Goal: Task Accomplishment & Management: Use online tool/utility

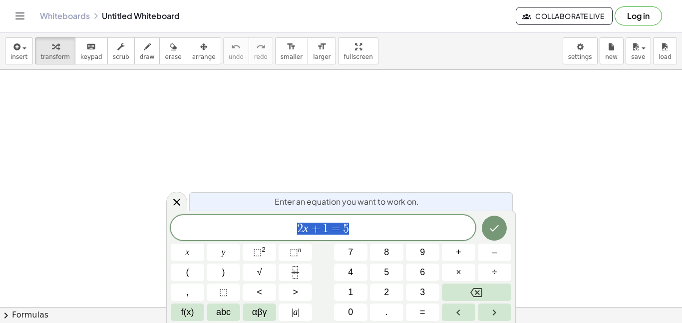
scroll to position [0, 0]
click at [350, 234] on span "2 x + 1 = 5" at bounding box center [323, 229] width 305 height 14
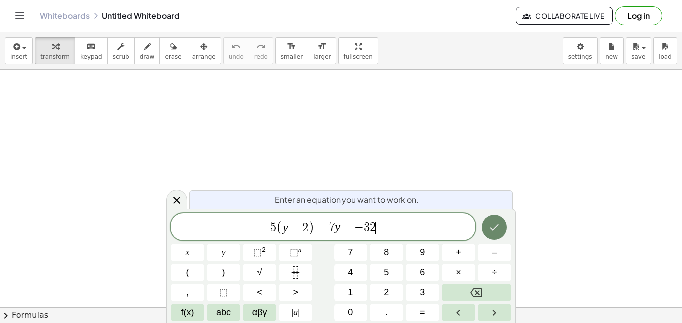
click at [496, 229] on icon "Done" at bounding box center [495, 227] width 12 height 12
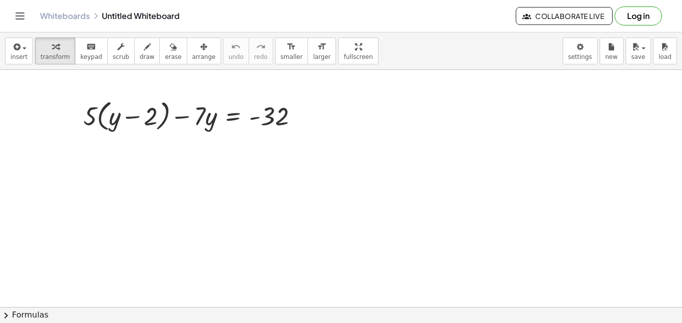
drag, startPoint x: 233, startPoint y: 188, endPoint x: 253, endPoint y: 198, distance: 22.8
drag, startPoint x: 88, startPoint y: 120, endPoint x: 113, endPoint y: 120, distance: 25.5
click at [113, 120] on div at bounding box center [194, 115] width 233 height 38
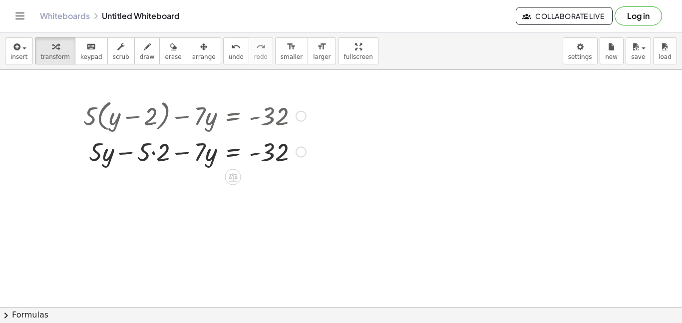
click at [152, 154] on div at bounding box center [194, 151] width 233 height 34
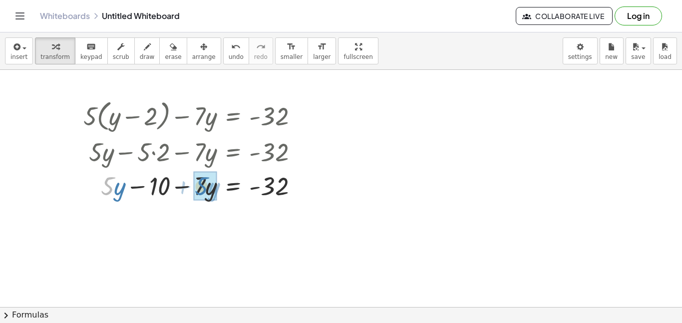
drag, startPoint x: 107, startPoint y: 186, endPoint x: 201, endPoint y: 186, distance: 94.4
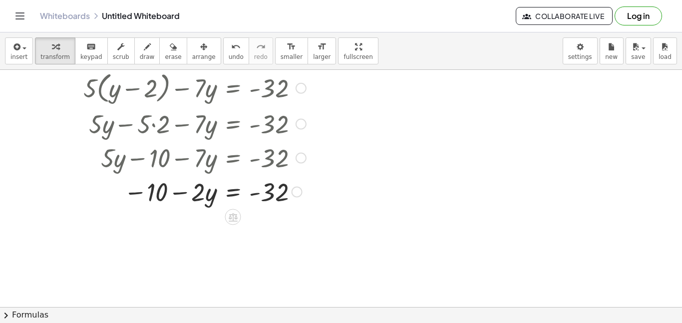
scroll to position [30, 0]
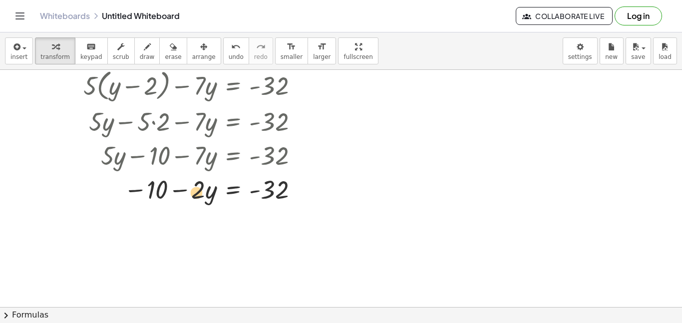
drag, startPoint x: 199, startPoint y: 192, endPoint x: 195, endPoint y: 195, distance: 5.4
click at [195, 195] on div at bounding box center [194, 189] width 233 height 34
drag, startPoint x: 136, startPoint y: 190, endPoint x: 141, endPoint y: 192, distance: 5.4
click at [141, 192] on div at bounding box center [194, 189] width 233 height 34
drag, startPoint x: 160, startPoint y: 191, endPoint x: 275, endPoint y: 200, distance: 115.3
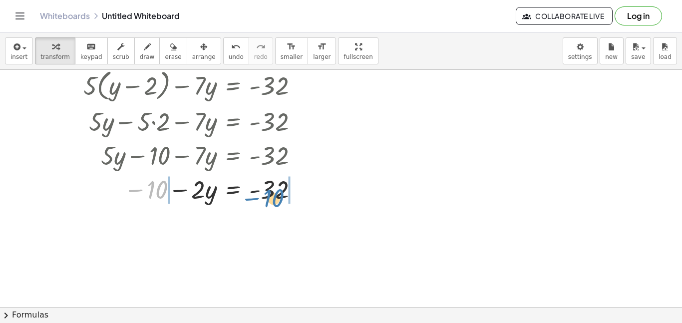
click at [275, 200] on div at bounding box center [194, 189] width 233 height 34
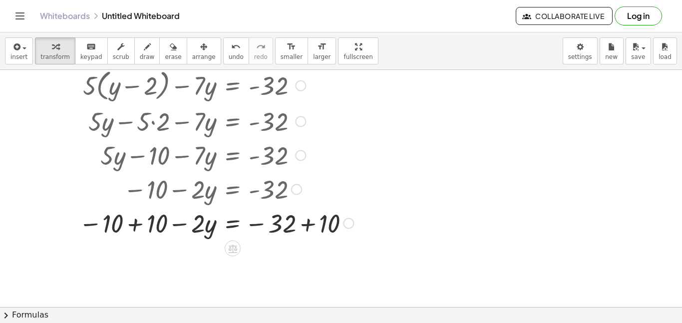
click at [300, 85] on div at bounding box center [300, 85] width 11 height 11
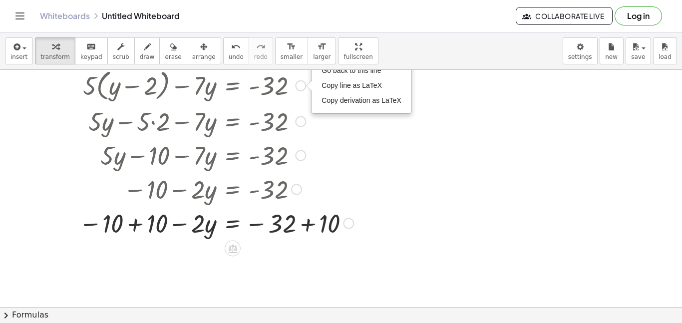
click at [300, 85] on div "Go back to this line Copy line as LaTeX Copy derivation as LaTeX" at bounding box center [300, 85] width 11 height 11
click at [292, 226] on div at bounding box center [216, 223] width 285 height 34
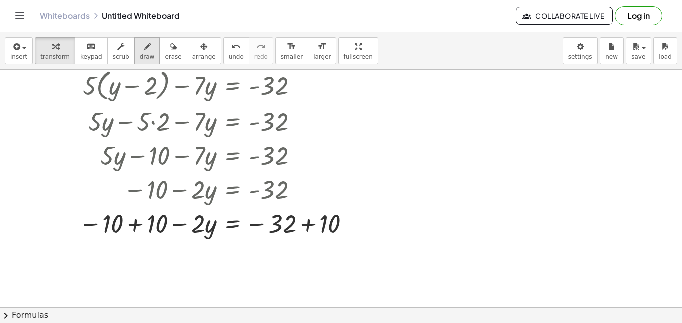
click at [134, 51] on button "draw" at bounding box center [147, 50] width 26 height 27
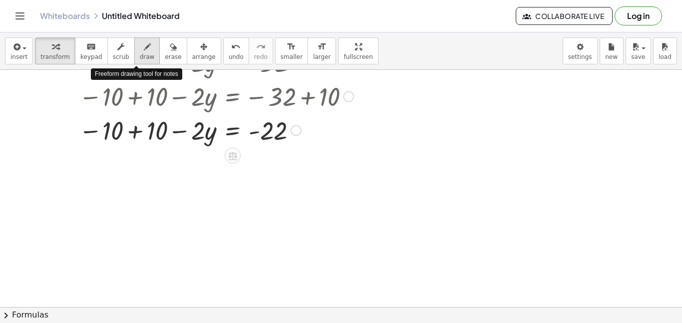
scroll to position [167, 0]
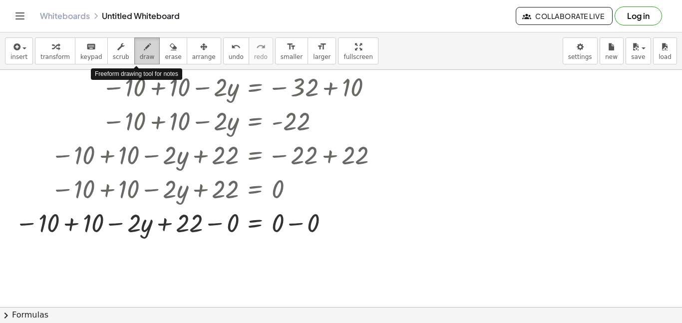
click at [134, 51] on button "draw" at bounding box center [147, 50] width 26 height 27
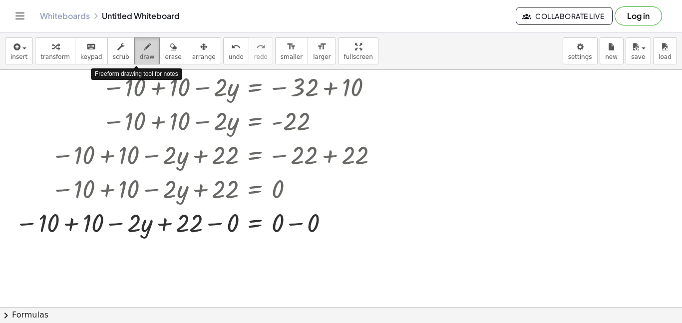
click at [134, 51] on button "draw" at bounding box center [147, 50] width 26 height 27
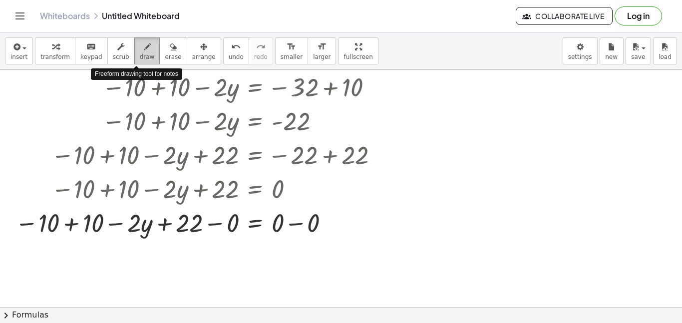
click at [134, 51] on button "draw" at bounding box center [147, 50] width 26 height 27
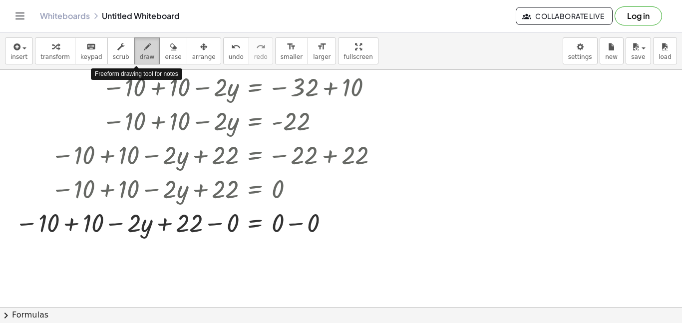
click at [134, 51] on button "draw" at bounding box center [147, 50] width 26 height 27
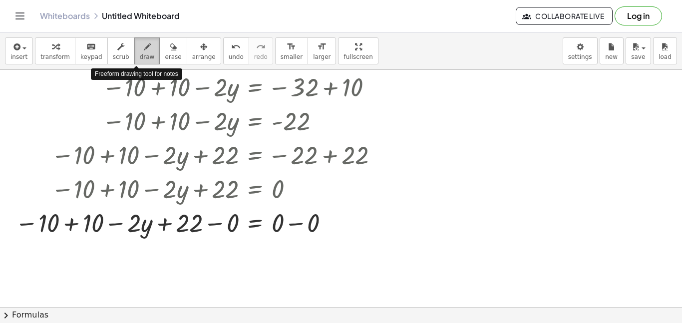
click at [134, 51] on button "draw" at bounding box center [147, 50] width 26 height 27
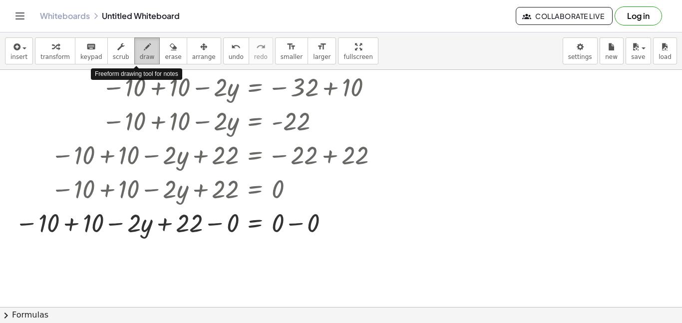
click at [134, 51] on button "draw" at bounding box center [147, 50] width 26 height 27
click at [134, 47] on button "draw" at bounding box center [147, 50] width 26 height 27
click at [123, 47] on button "scrub" at bounding box center [120, 50] width 27 height 27
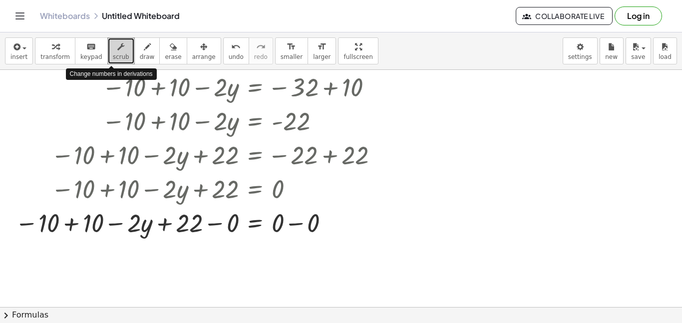
click at [123, 47] on button "scrub" at bounding box center [120, 50] width 27 height 27
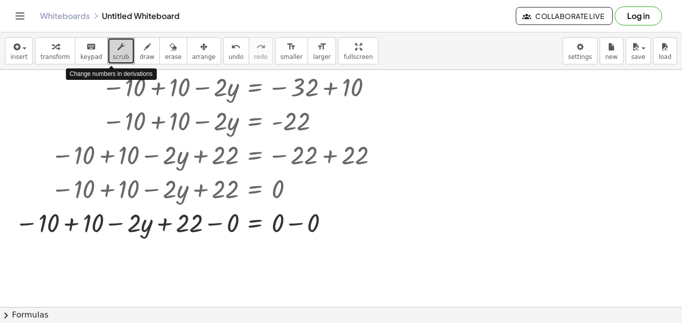
click at [123, 47] on button "scrub" at bounding box center [120, 50] width 27 height 27
drag, startPoint x: 279, startPoint y: 227, endPoint x: 304, endPoint y: 227, distance: 24.5
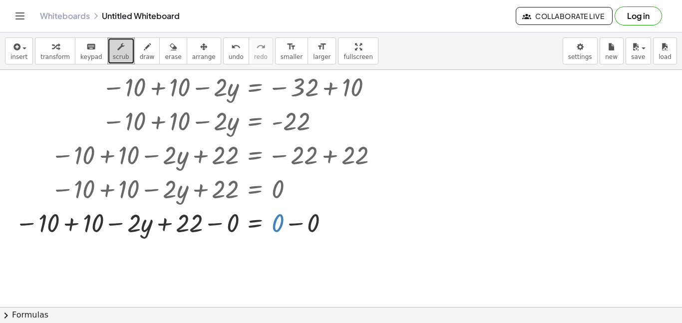
click at [304, 227] on div at bounding box center [198, 222] width 377 height 34
drag, startPoint x: 315, startPoint y: 226, endPoint x: 282, endPoint y: 226, distance: 32.5
click at [282, 226] on div at bounding box center [198, 222] width 377 height 34
drag, startPoint x: 267, startPoint y: 229, endPoint x: 294, endPoint y: 231, distance: 27.5
click at [294, 231] on div at bounding box center [198, 222] width 377 height 34
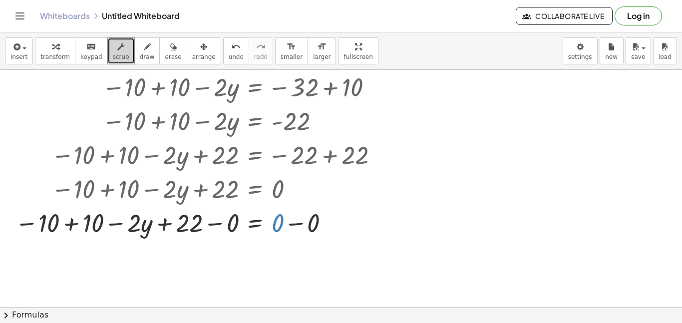
drag, startPoint x: 280, startPoint y: 227, endPoint x: 326, endPoint y: 229, distance: 46.0
click at [326, 229] on div at bounding box center [198, 222] width 377 height 34
click at [321, 229] on div at bounding box center [198, 222] width 377 height 34
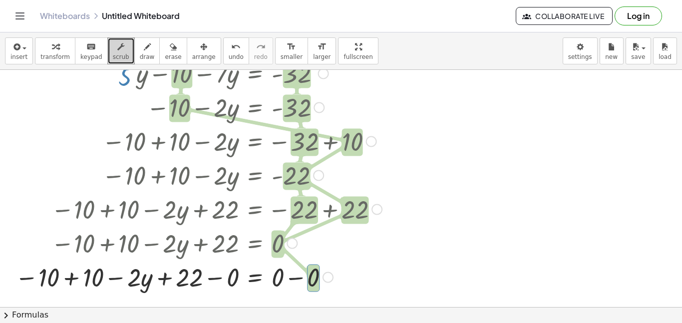
scroll to position [113, 0]
click at [54, 46] on icon "button" at bounding box center [55, 47] width 7 height 12
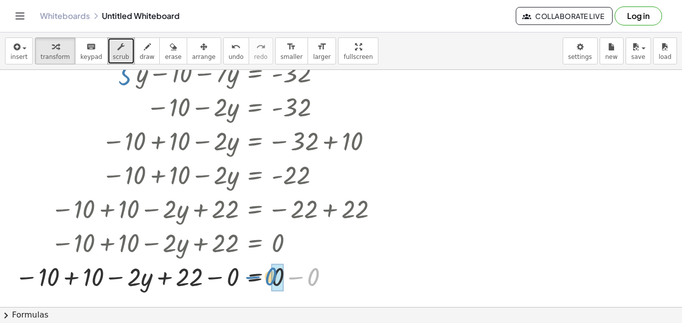
drag, startPoint x: 310, startPoint y: 279, endPoint x: 268, endPoint y: 279, distance: 42.0
click at [268, 279] on div at bounding box center [198, 276] width 377 height 34
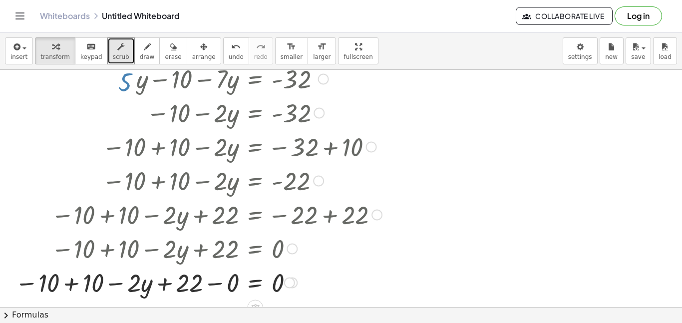
scroll to position [109, 0]
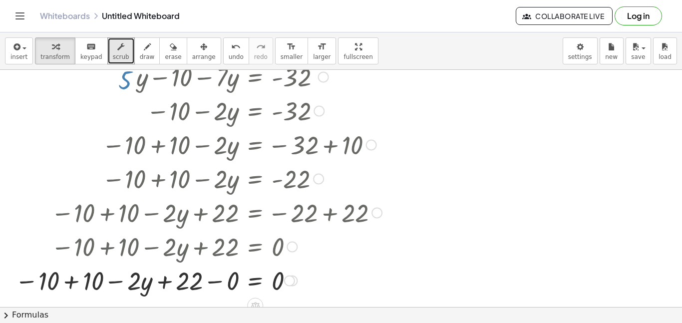
click at [268, 279] on div at bounding box center [198, 280] width 377 height 34
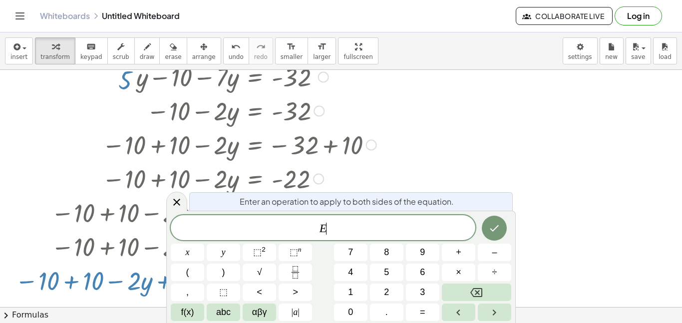
click at [268, 279] on button "√" at bounding box center [259, 272] width 33 height 17
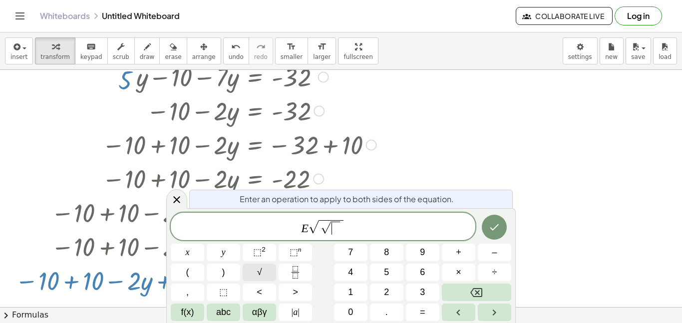
click at [268, 280] on button "√" at bounding box center [259, 272] width 33 height 17
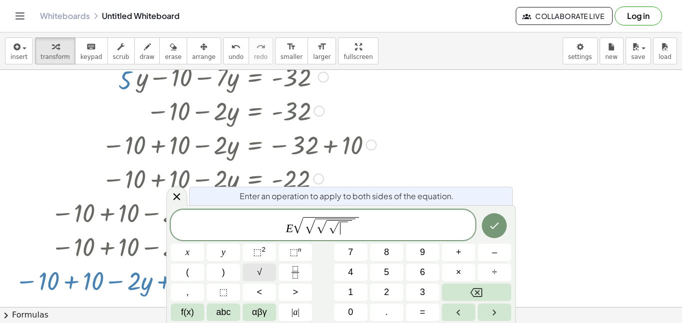
click at [268, 280] on button "√" at bounding box center [259, 272] width 33 height 17
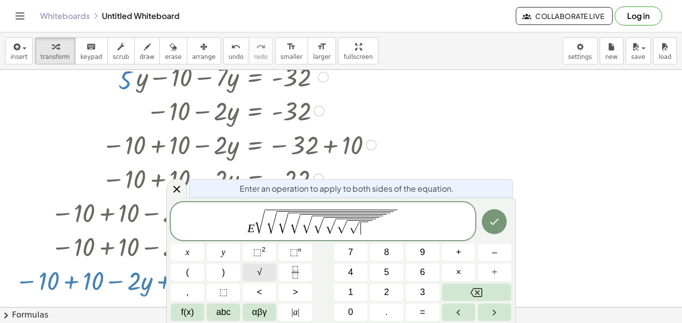
click at [268, 280] on button "√" at bounding box center [259, 272] width 33 height 17
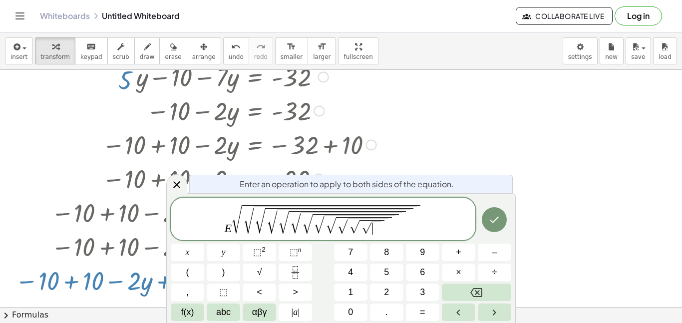
click at [319, 230] on span "√" at bounding box center [319, 224] width 10 height 17
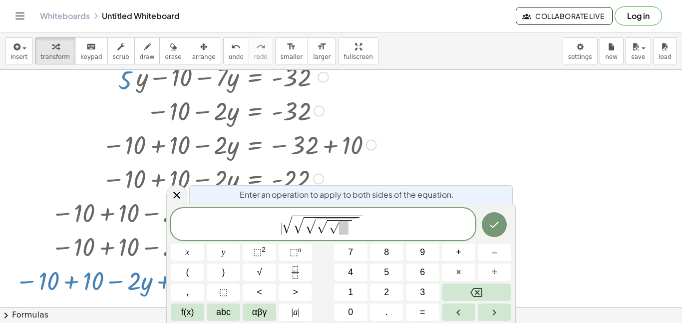
click at [372, 215] on span "​ √ √ √ √ √" at bounding box center [323, 224] width 305 height 21
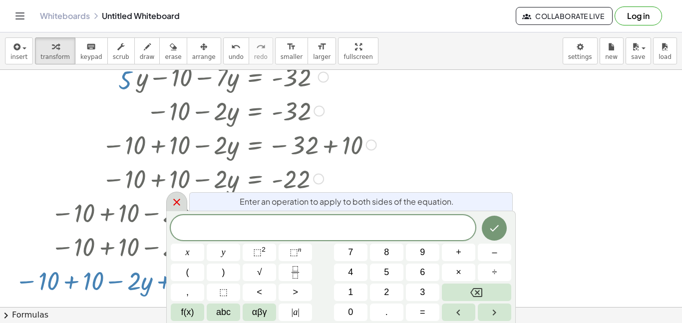
click at [175, 200] on icon at bounding box center [177, 202] width 12 height 12
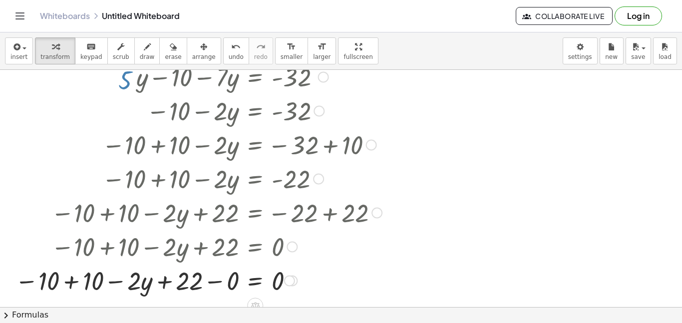
click at [175, 200] on div at bounding box center [198, 212] width 377 height 34
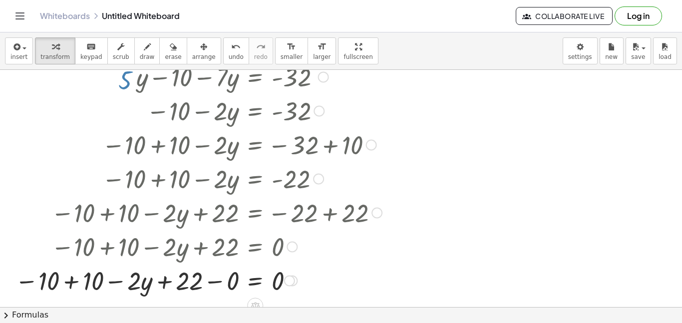
click at [175, 200] on div at bounding box center [198, 212] width 377 height 34
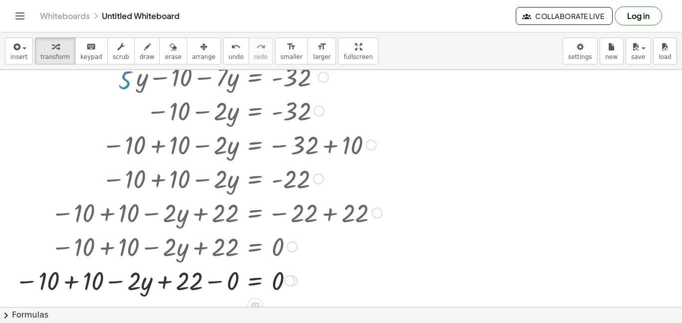
click at [175, 200] on div at bounding box center [198, 212] width 377 height 34
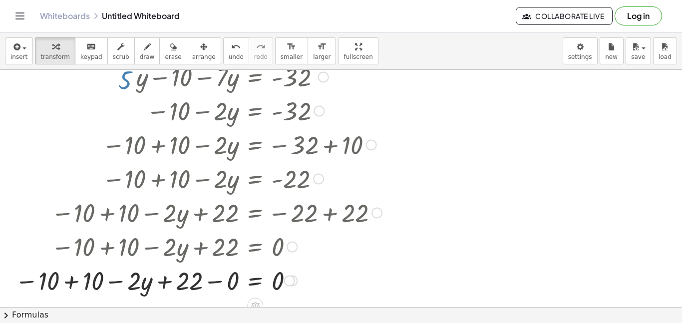
click at [175, 200] on div at bounding box center [198, 212] width 377 height 34
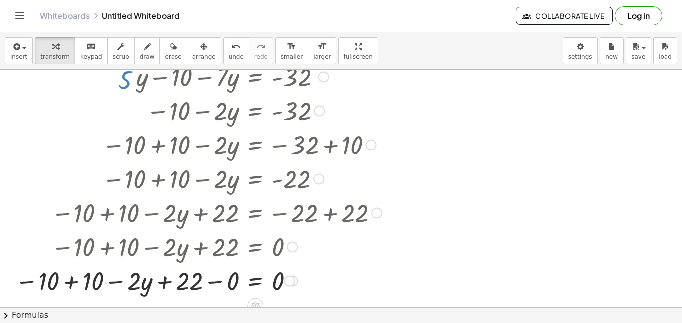
click at [175, 200] on div at bounding box center [198, 212] width 377 height 34
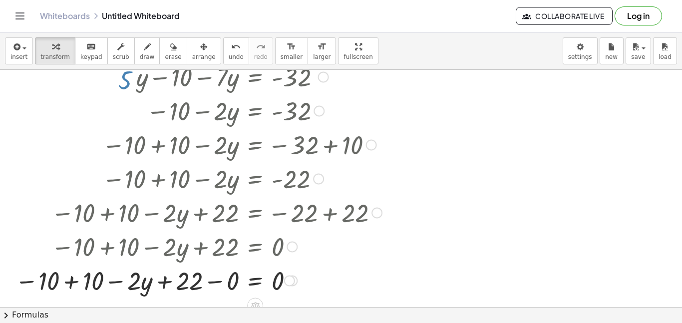
click at [175, 200] on div at bounding box center [198, 212] width 377 height 34
click at [182, 194] on div at bounding box center [198, 178] width 377 height 34
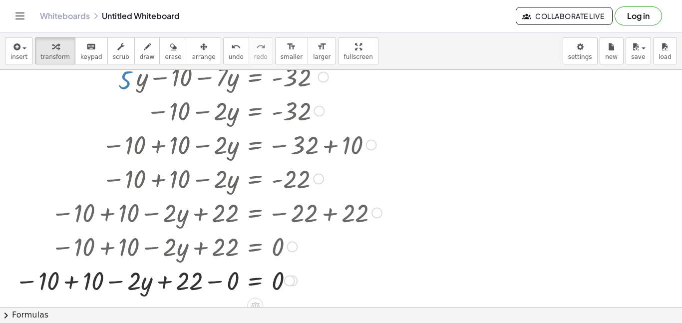
click at [182, 194] on div at bounding box center [198, 178] width 377 height 34
click at [179, 194] on div at bounding box center [198, 178] width 377 height 34
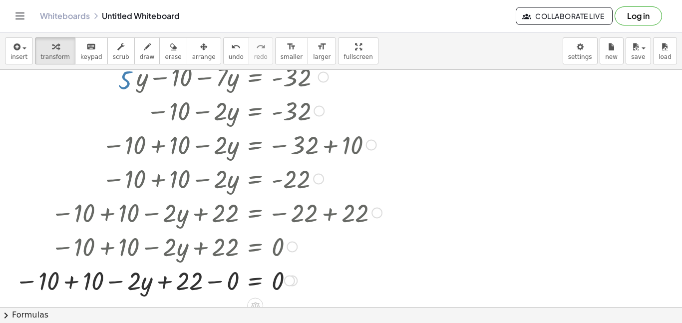
click at [179, 194] on div at bounding box center [198, 178] width 377 height 34
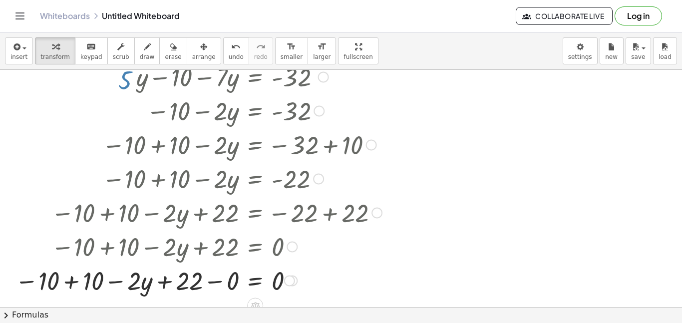
click at [179, 193] on div at bounding box center [198, 178] width 377 height 34
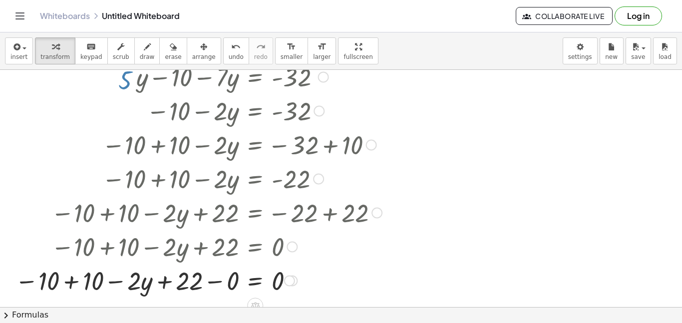
click at [179, 193] on div at bounding box center [198, 178] width 377 height 34
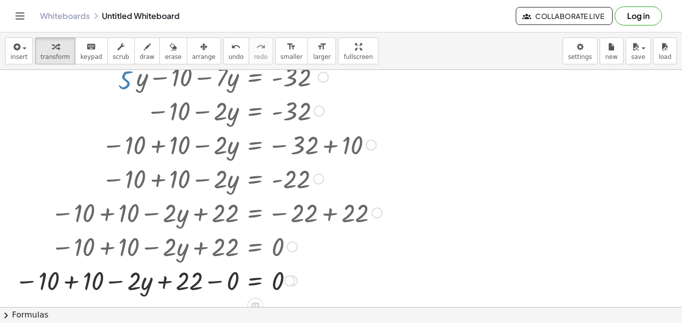
click at [179, 193] on div at bounding box center [198, 178] width 377 height 34
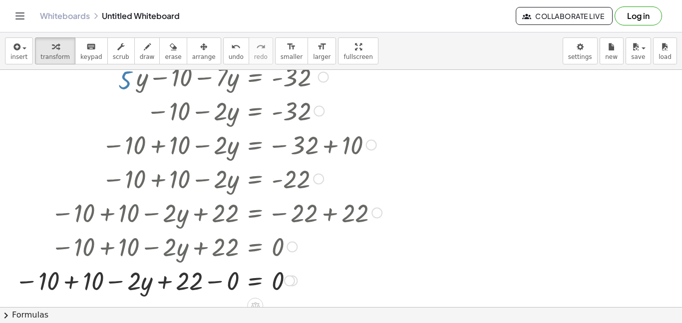
click at [179, 193] on div at bounding box center [198, 178] width 377 height 34
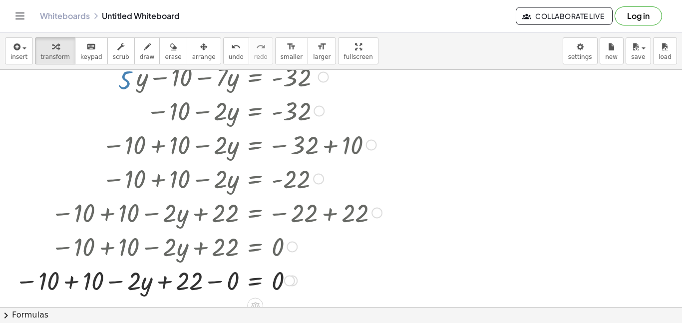
click at [179, 193] on div at bounding box center [198, 178] width 377 height 34
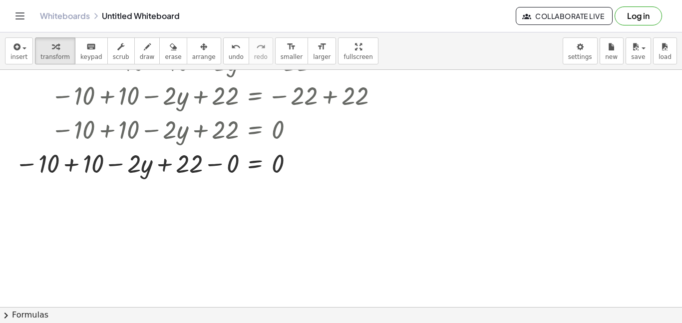
scroll to position [225, 0]
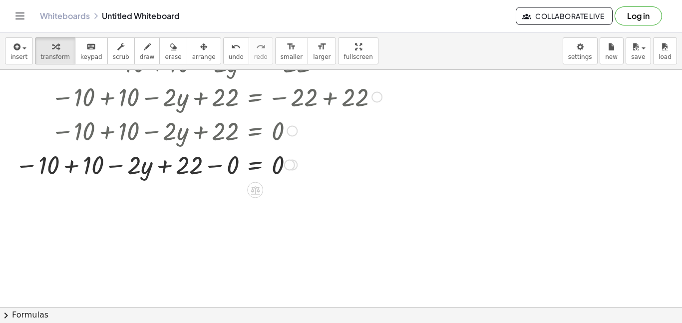
click at [228, 175] on div at bounding box center [198, 164] width 377 height 34
click at [228, 175] on div at bounding box center [216, 164] width 341 height 34
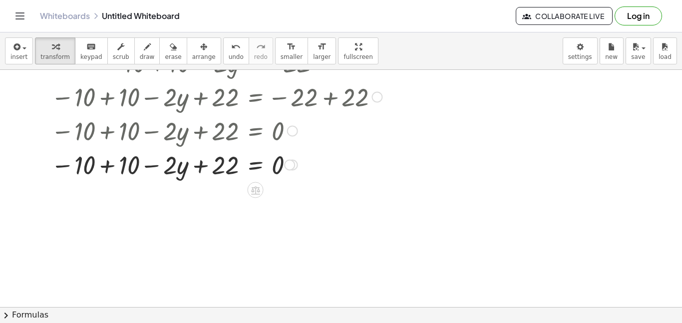
click at [213, 165] on div at bounding box center [216, 164] width 341 height 34
click at [161, 171] on div at bounding box center [216, 164] width 341 height 34
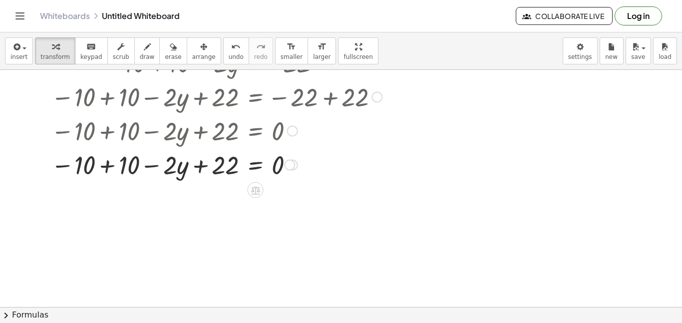
click at [161, 171] on div at bounding box center [216, 164] width 341 height 34
click at [101, 167] on div at bounding box center [216, 164] width 341 height 34
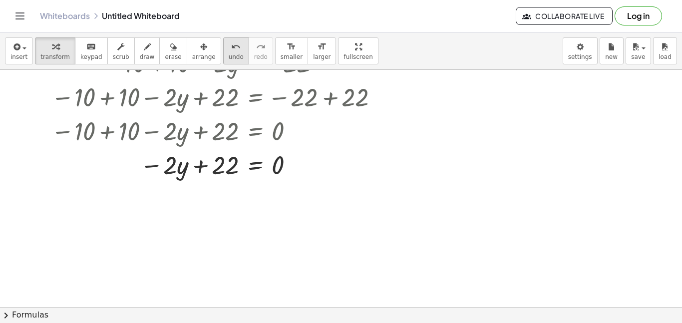
click at [231, 48] on icon "undo" at bounding box center [235, 47] width 9 height 12
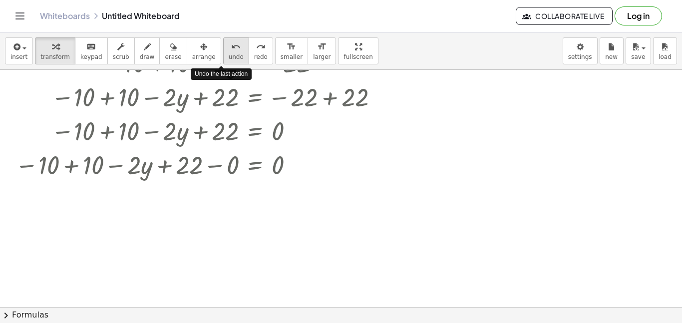
click at [231, 48] on icon "undo" at bounding box center [235, 47] width 9 height 12
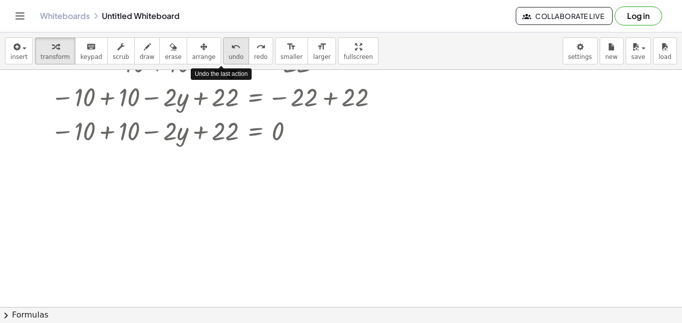
click at [231, 48] on icon "undo" at bounding box center [235, 47] width 9 height 12
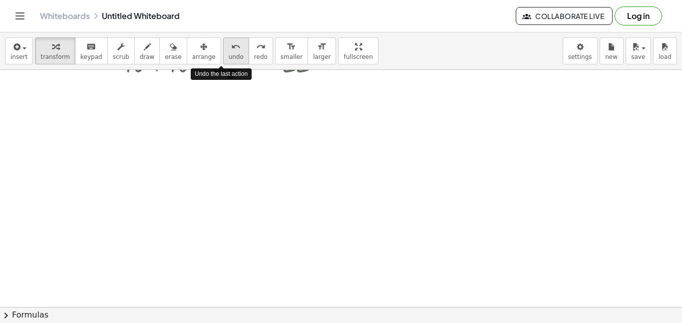
click at [231, 48] on icon "undo" at bounding box center [235, 47] width 9 height 12
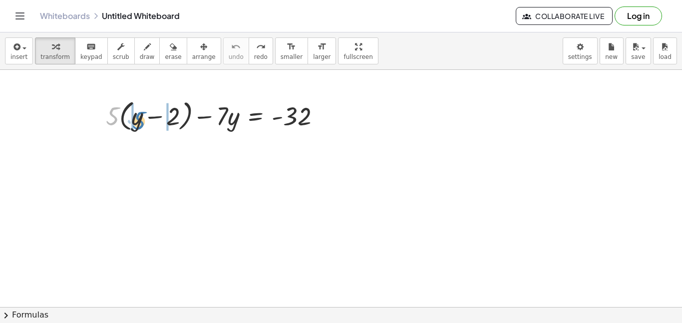
drag, startPoint x: 115, startPoint y: 115, endPoint x: 141, endPoint y: 119, distance: 26.9
click at [141, 119] on div at bounding box center [217, 115] width 233 height 38
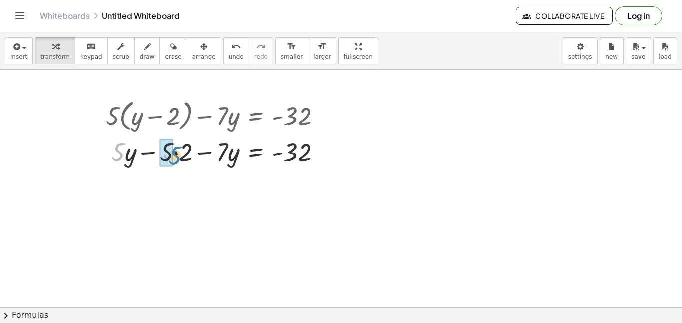
drag, startPoint x: 121, startPoint y: 154, endPoint x: 178, endPoint y: 157, distance: 57.1
click at [178, 157] on div at bounding box center [217, 151] width 233 height 34
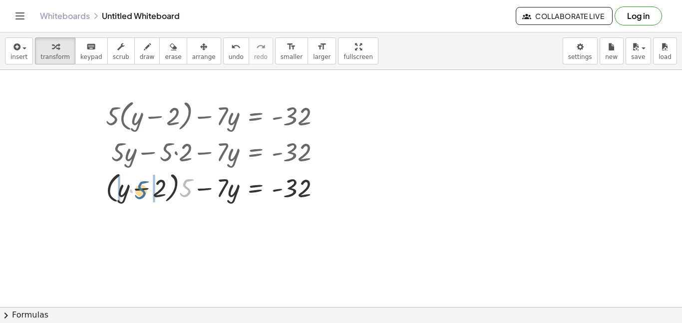
drag, startPoint x: 187, startPoint y: 182, endPoint x: 139, endPoint y: 183, distance: 47.5
click at [139, 183] on div at bounding box center [217, 187] width 233 height 38
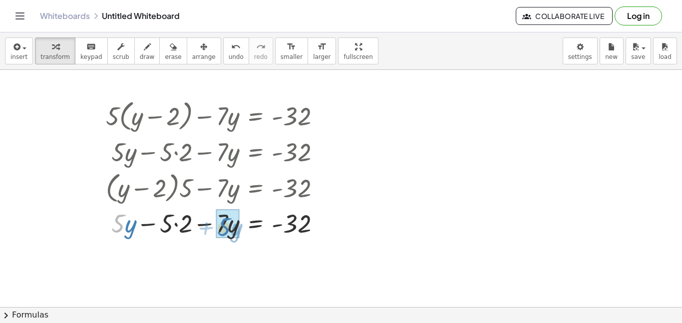
drag, startPoint x: 112, startPoint y: 229, endPoint x: 217, endPoint y: 233, distance: 104.5
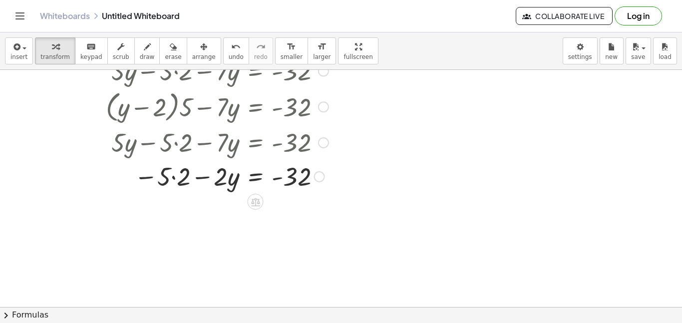
scroll to position [83, 0]
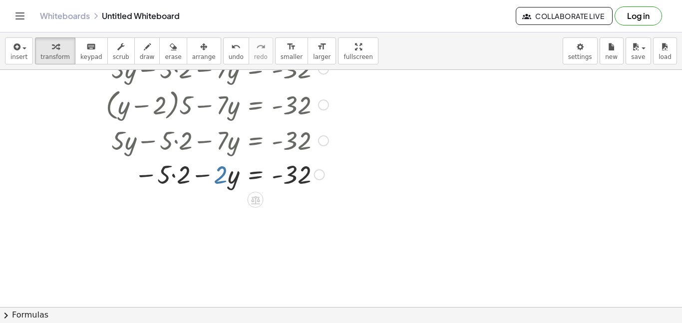
click at [222, 175] on div at bounding box center [217, 174] width 233 height 34
drag, startPoint x: 172, startPoint y: 174, endPoint x: 179, endPoint y: 180, distance: 9.6
click at [179, 180] on div at bounding box center [217, 174] width 233 height 34
click at [173, 175] on div at bounding box center [217, 174] width 233 height 34
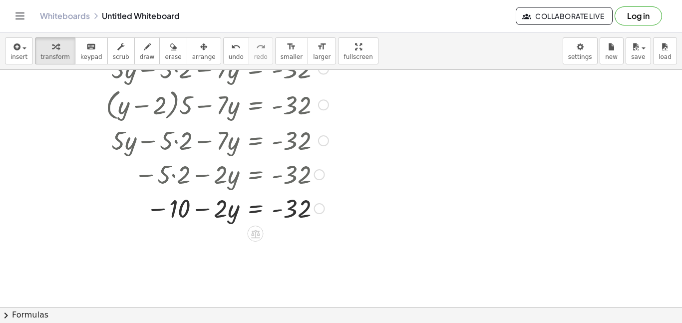
click at [173, 175] on div at bounding box center [211, 174] width 245 height 34
drag, startPoint x: 175, startPoint y: 205, endPoint x: 293, endPoint y: 206, distance: 117.9
click at [293, 206] on div at bounding box center [217, 208] width 233 height 34
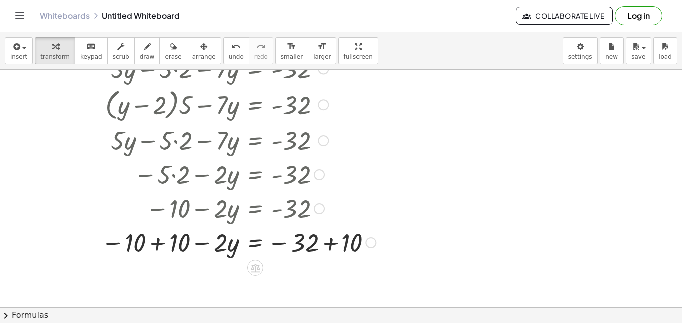
click at [324, 243] on div at bounding box center [238, 242] width 285 height 34
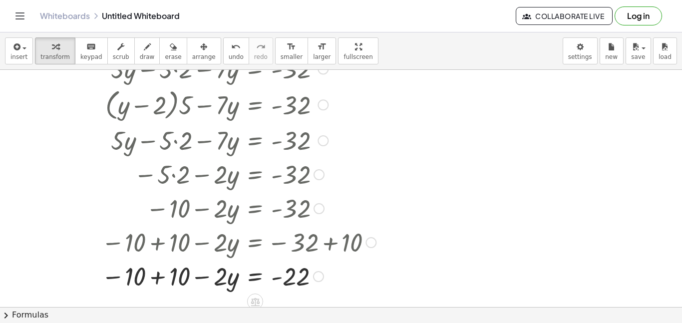
click at [160, 277] on div at bounding box center [238, 276] width 285 height 34
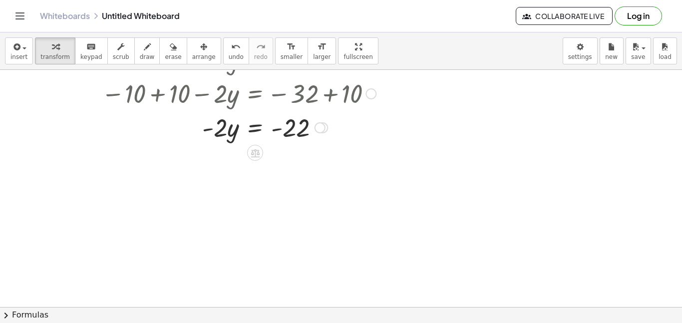
scroll to position [237, 0]
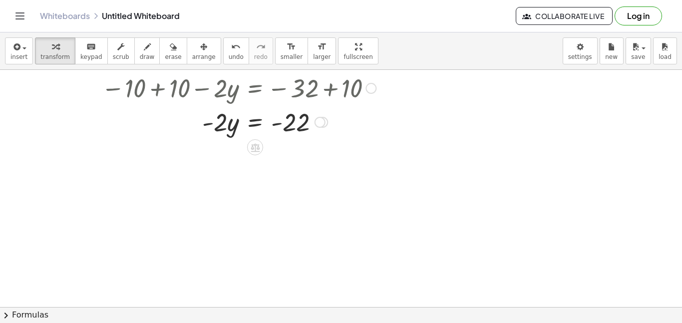
click at [255, 117] on div at bounding box center [238, 121] width 285 height 34
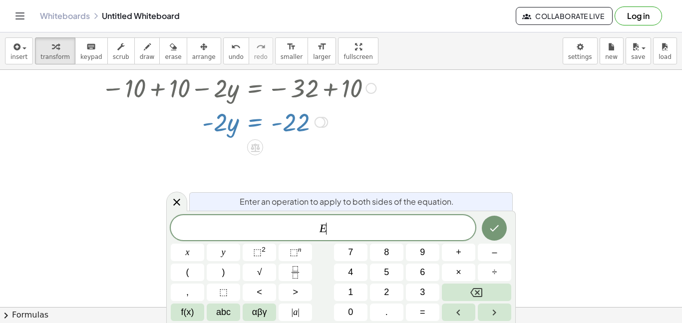
click at [239, 170] on div at bounding box center [341, 189] width 682 height 712
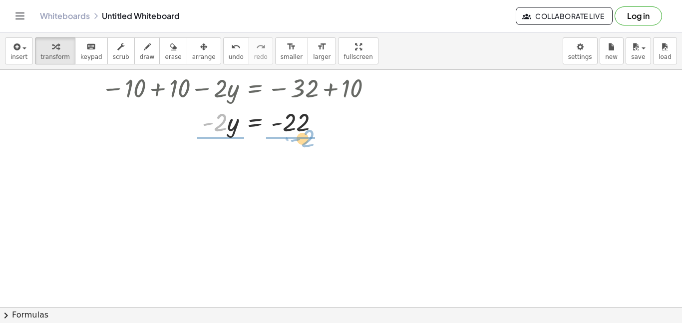
drag, startPoint x: 218, startPoint y: 130, endPoint x: 306, endPoint y: 147, distance: 89.6
click at [306, 147] on div "+ · 5 · ( + y − 2 ) − · 7 · y = - 32 + · 5 · y − · 5 · 2 − · 7 · y = - 32 + · (…" at bounding box center [341, 189] width 682 height 712
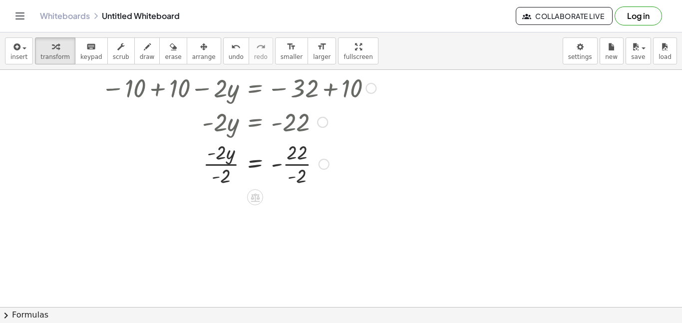
click at [297, 166] on div at bounding box center [238, 163] width 285 height 50
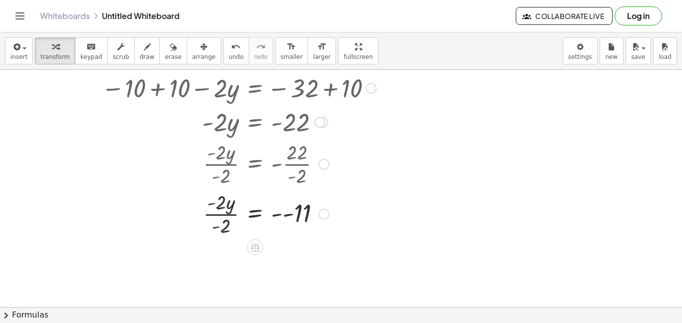
click at [291, 216] on div at bounding box center [238, 213] width 285 height 50
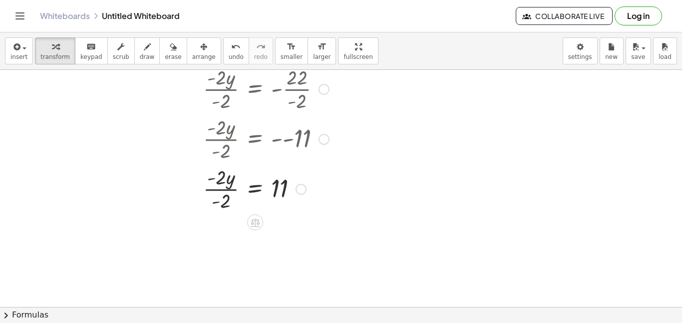
scroll to position [314, 0]
click at [229, 198] on div at bounding box center [238, 186] width 285 height 50
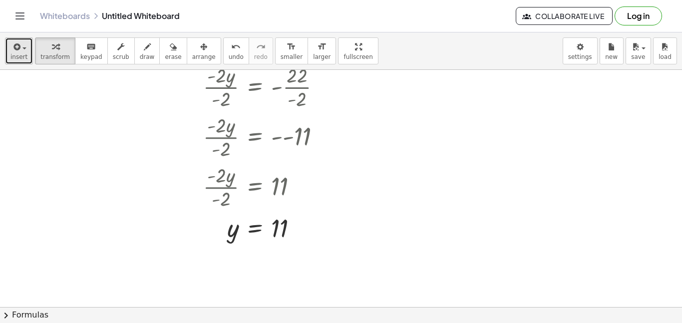
click at [7, 59] on button "insert" at bounding box center [19, 50] width 28 height 27
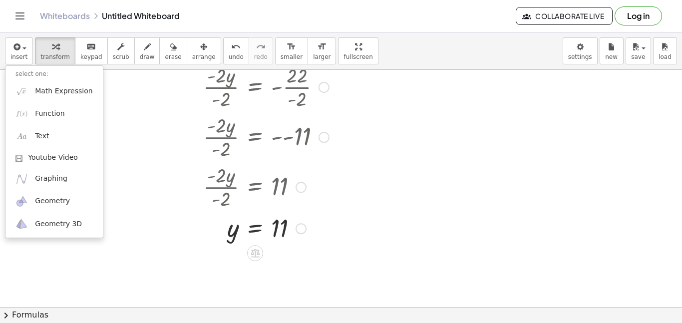
click at [148, 191] on div at bounding box center [226, 186] width 309 height 50
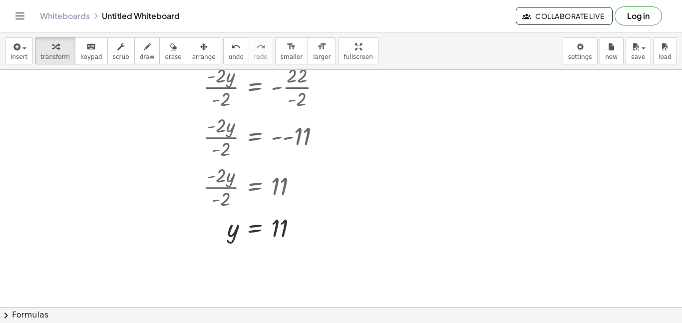
click at [195, 308] on button "chevron_right Formulas" at bounding box center [341, 315] width 682 height 16
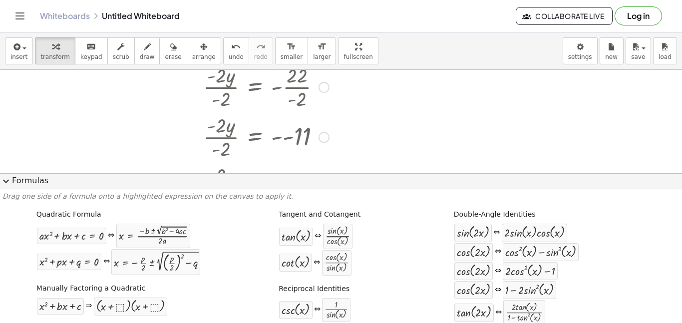
click at [254, 161] on div at bounding box center [226, 186] width 309 height 50
click at [343, 167] on div at bounding box center [226, 186] width 309 height 50
click at [12, 185] on button "expand_more Formulas" at bounding box center [341, 181] width 682 height 16
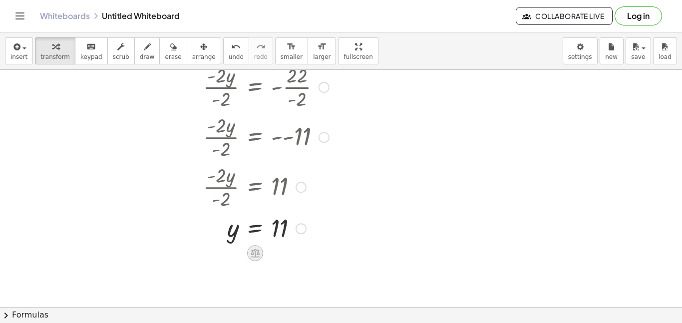
click at [254, 251] on icon at bounding box center [255, 253] width 9 height 8
click at [256, 256] on span "×" at bounding box center [255, 253] width 6 height 14
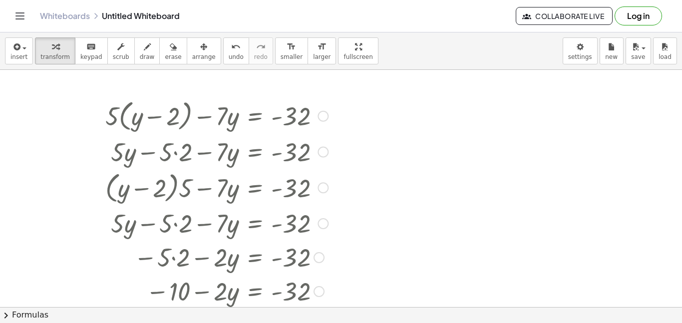
scroll to position [292, 0]
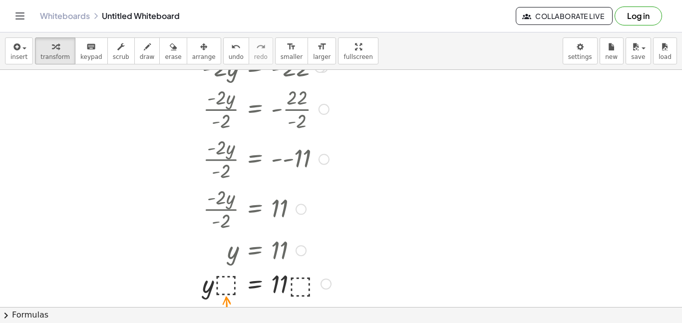
click at [222, 287] on div at bounding box center [238, 283] width 285 height 34
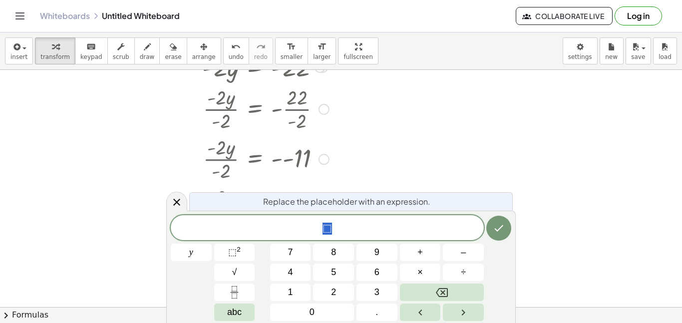
scroll to position [3, 0]
click at [264, 308] on div "​ y 7 8 9 + – 4 5 6 × ÷ ⬚ 2 √ abc 1 2 3 0 ." at bounding box center [341, 268] width 341 height 106
click at [231, 49] on icon "undo" at bounding box center [235, 47] width 9 height 12
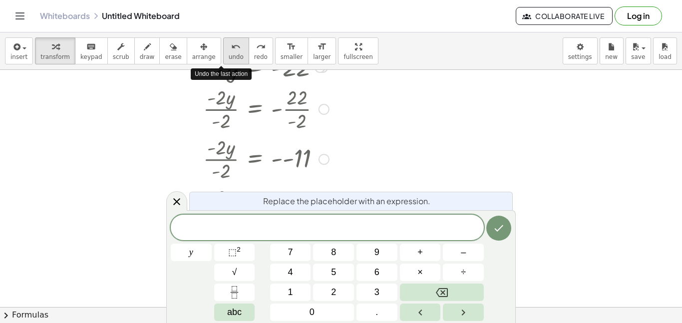
click at [231, 49] on icon "undo" at bounding box center [235, 47] width 9 height 12
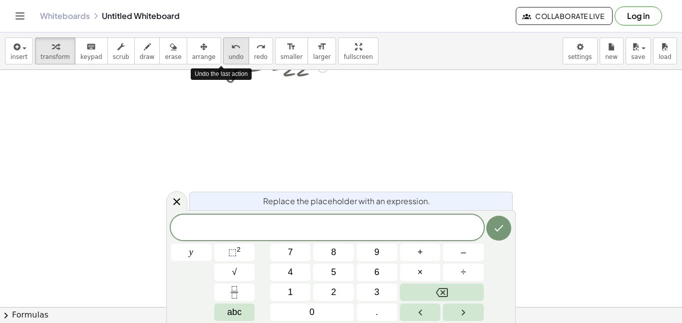
click at [231, 49] on icon "undo" at bounding box center [235, 47] width 9 height 12
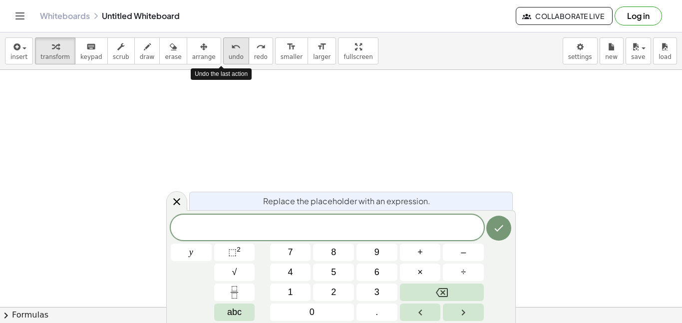
click at [231, 49] on icon "undo" at bounding box center [235, 47] width 9 height 12
click at [178, 198] on icon at bounding box center [177, 202] width 12 height 12
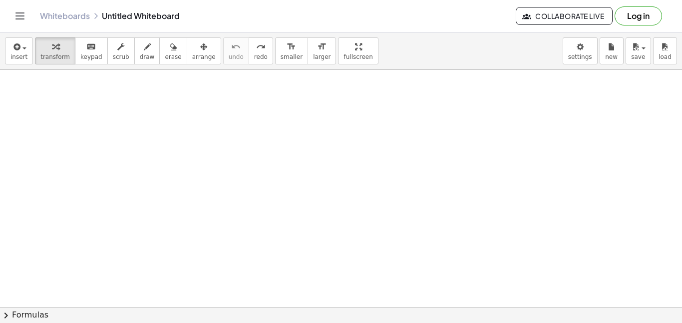
scroll to position [0, 0]
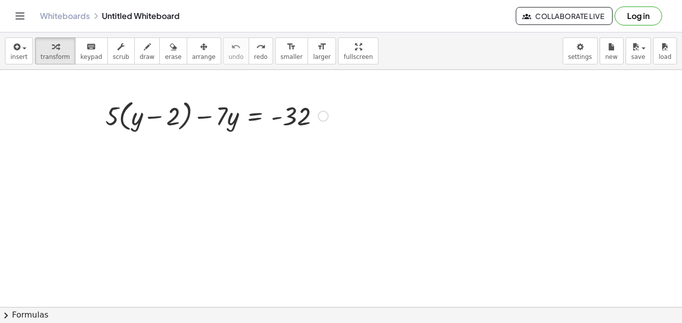
click at [328, 118] on div at bounding box center [238, 115] width 285 height 38
click at [325, 117] on div at bounding box center [323, 116] width 11 height 11
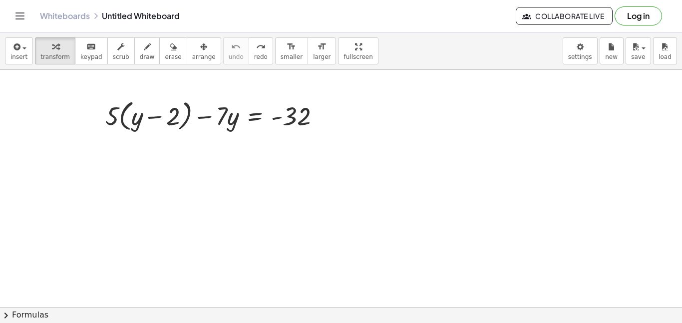
click at [554, 140] on div at bounding box center [341, 307] width 682 height 475
click at [20, 49] on span "button" at bounding box center [21, 47] width 2 height 7
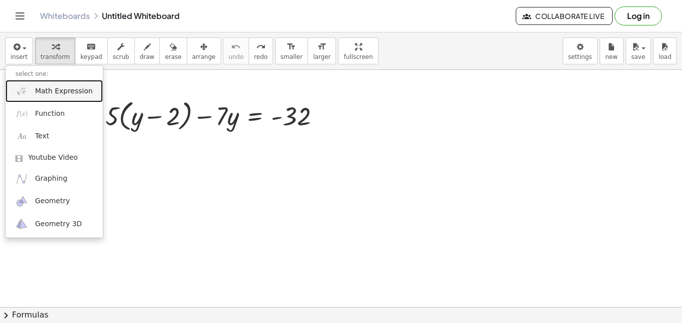
click at [42, 95] on span "Math Expression" at bounding box center [63, 91] width 57 height 10
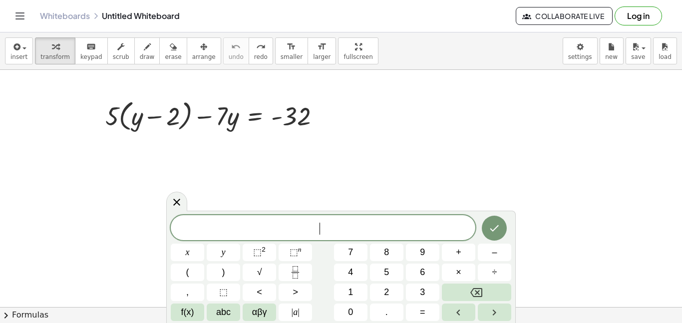
click at [42, 95] on div at bounding box center [341, 307] width 682 height 475
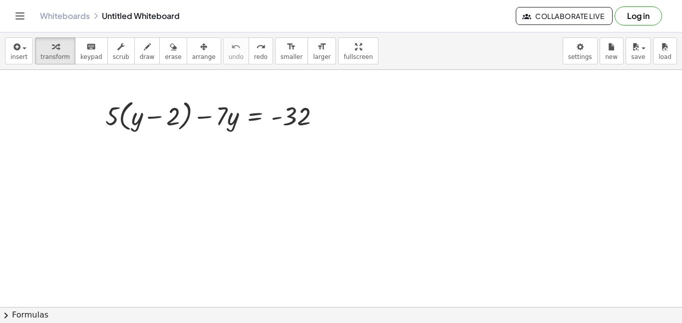
click at [42, 95] on div at bounding box center [341, 307] width 682 height 475
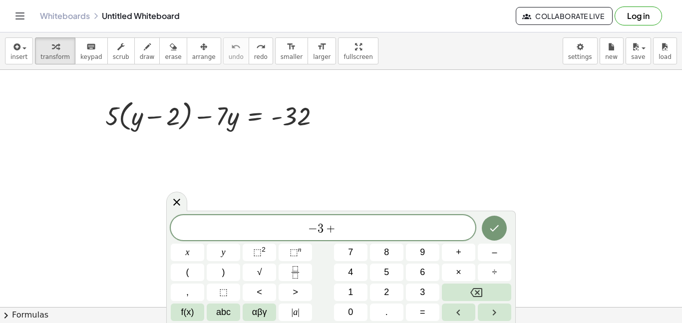
scroll to position [5, 0]
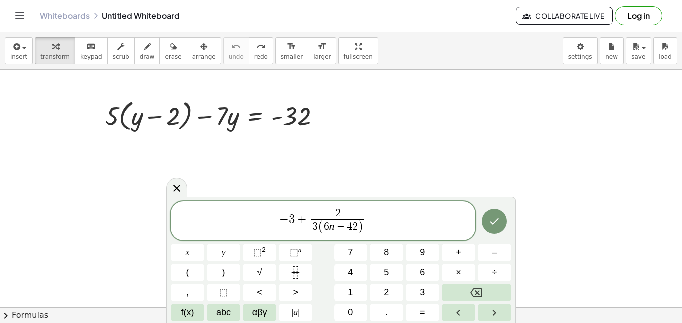
click at [344, 213] on span "2" at bounding box center [337, 213] width 53 height 11
click at [370, 221] on span "− 3 + ​ 3 ( 6 n − 4 2 ) ​" at bounding box center [323, 221] width 305 height 28
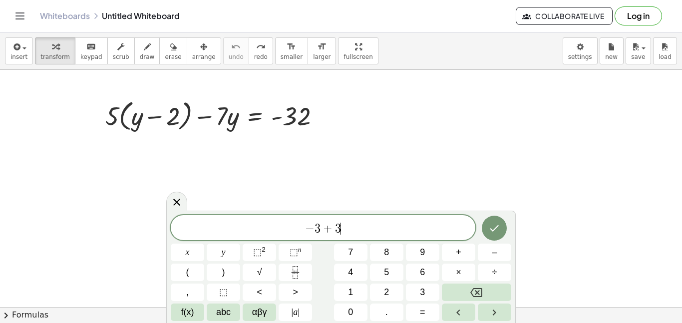
scroll to position [5, 0]
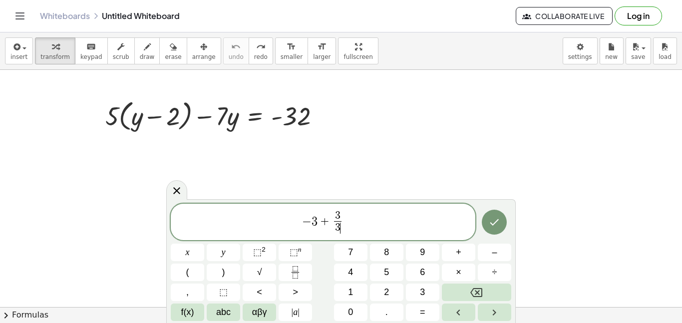
click at [341, 215] on span "3" at bounding box center [337, 216] width 7 height 11
click at [348, 217] on span "− 3 + 2 ​ 3 ​" at bounding box center [323, 223] width 305 height 26
click at [332, 221] on span "2 3 ​" at bounding box center [338, 223] width 12 height 24
click at [345, 222] on span "− 3 + ​ 2 3 ​" at bounding box center [323, 223] width 305 height 26
click at [345, 222] on span "− 3 + 2 3 ​ ​" at bounding box center [323, 223] width 305 height 26
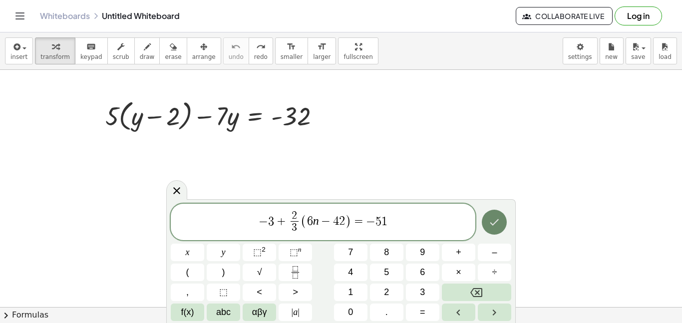
click at [500, 228] on button "Done" at bounding box center [494, 222] width 25 height 25
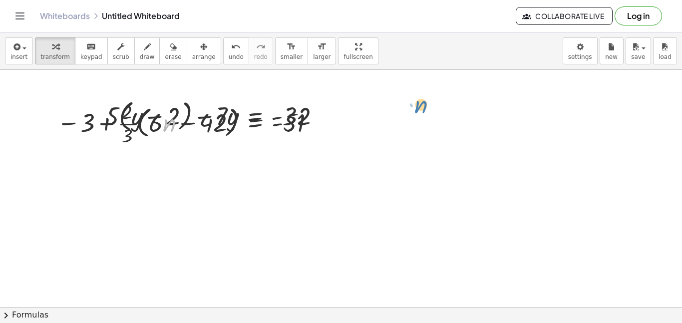
drag, startPoint x: 170, startPoint y: 107, endPoint x: 428, endPoint y: 87, distance: 258.1
click at [428, 87] on div "+ · 5 · ( + y − 2 ) − · 7 · y = - 32 Fix a mistake Transform line Copy line as …" at bounding box center [341, 307] width 682 height 475
drag, startPoint x: 191, startPoint y: 108, endPoint x: 356, endPoint y: 111, distance: 164.9
click at [356, 111] on div "+ · 5 · ( + y − 2 ) − · 7 · y = - 32 Fix a mistake Transform line Copy line as …" at bounding box center [341, 307] width 682 height 475
click at [165, 58] on span "erase" at bounding box center [173, 56] width 16 height 7
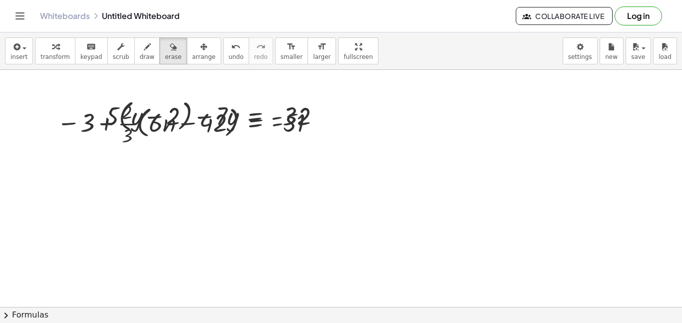
click at [185, 119] on div at bounding box center [341, 307] width 682 height 475
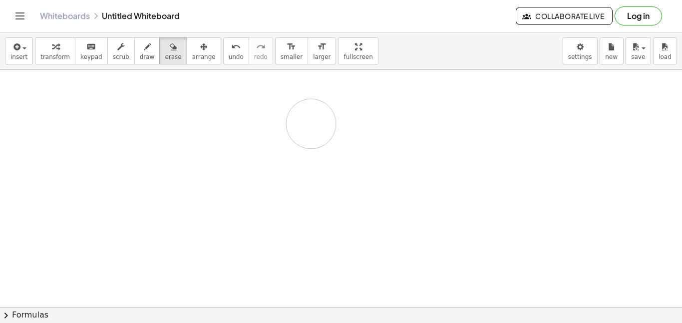
drag, startPoint x: 185, startPoint y: 119, endPoint x: 311, endPoint y: 123, distance: 125.5
click at [311, 123] on div at bounding box center [341, 307] width 682 height 475
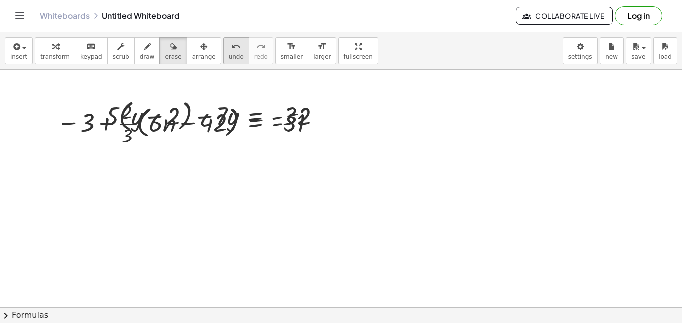
click at [226, 62] on button "undo undo" at bounding box center [236, 50] width 26 height 27
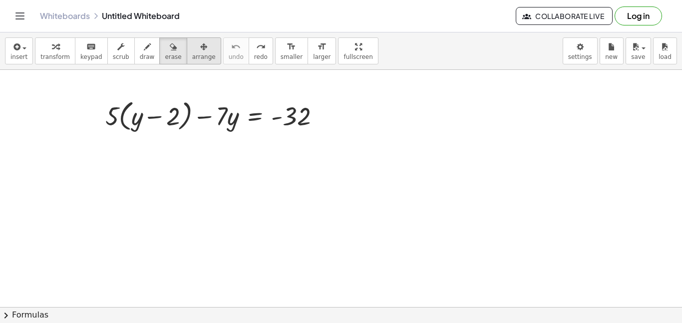
click at [192, 48] on div "button" at bounding box center [203, 46] width 23 height 12
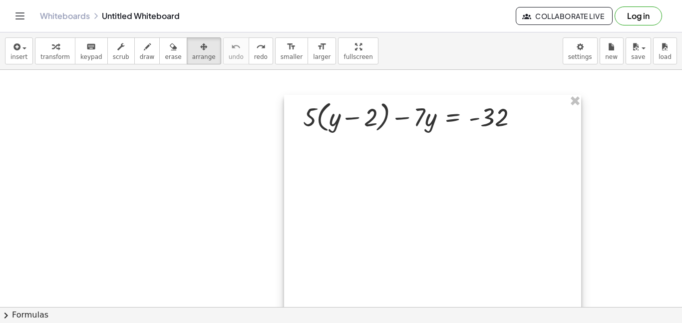
drag, startPoint x: 220, startPoint y: 127, endPoint x: 418, endPoint y: 128, distance: 197.8
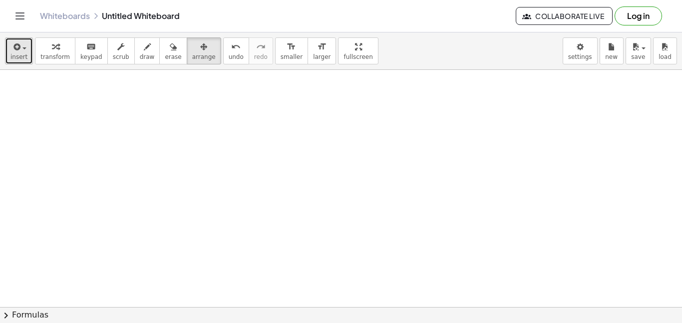
click at [20, 43] on div "button" at bounding box center [18, 46] width 17 height 12
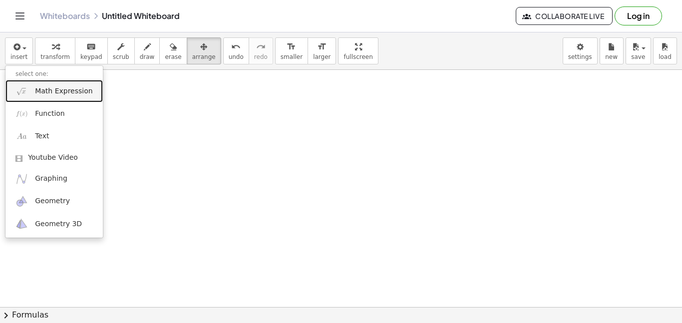
click at [63, 90] on span "Math Expression" at bounding box center [63, 91] width 57 height 10
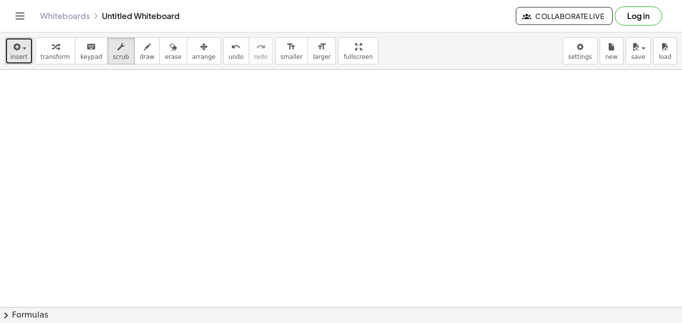
click at [24, 61] on button "insert" at bounding box center [19, 50] width 28 height 27
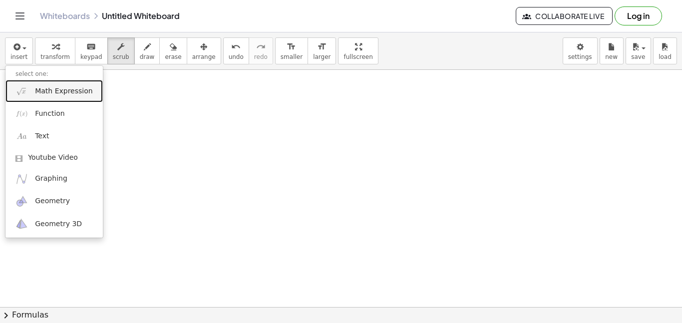
click at [42, 98] on link "Math Expression" at bounding box center [53, 91] width 97 height 22
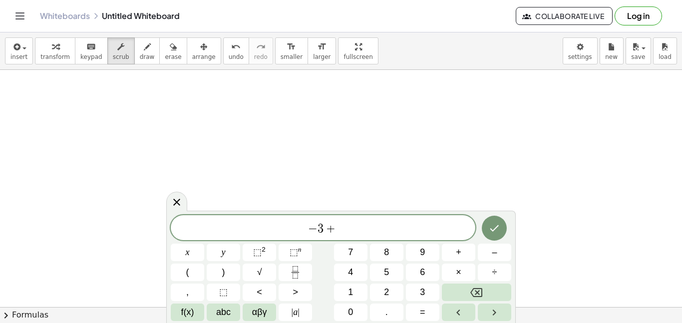
scroll to position [7, 0]
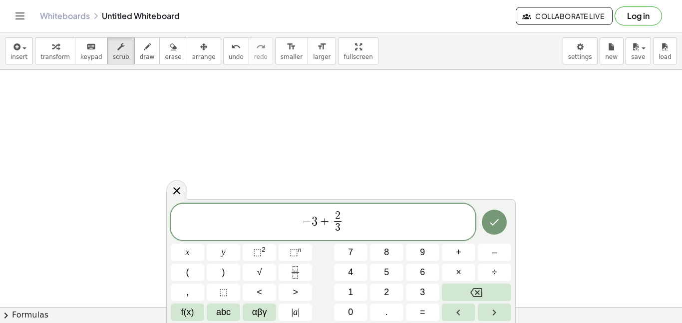
click at [352, 220] on span "− 3 + 2 3 ​ ​" at bounding box center [323, 223] width 305 height 26
click at [493, 227] on icon "Done" at bounding box center [495, 222] width 12 height 12
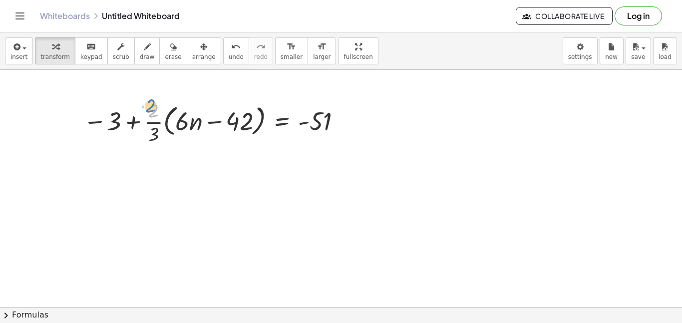
drag, startPoint x: 152, startPoint y: 116, endPoint x: 148, endPoint y: 111, distance: 6.4
click at [148, 111] on div at bounding box center [214, 121] width 272 height 50
drag, startPoint x: 151, startPoint y: 123, endPoint x: 184, endPoint y: 120, distance: 33.1
click at [184, 120] on div at bounding box center [214, 121] width 272 height 50
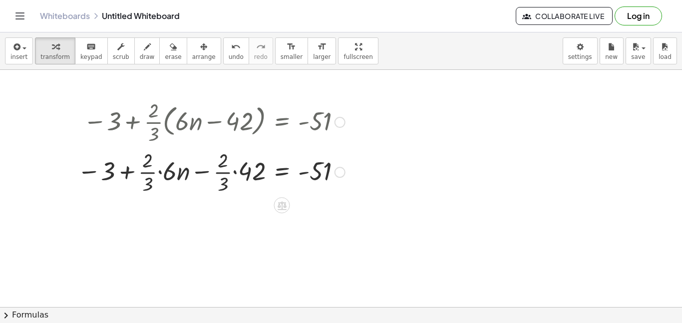
click at [156, 172] on div at bounding box center [211, 171] width 278 height 50
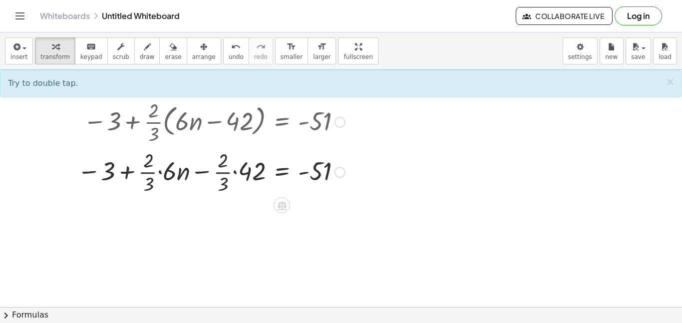
click at [160, 172] on div at bounding box center [211, 171] width 278 height 50
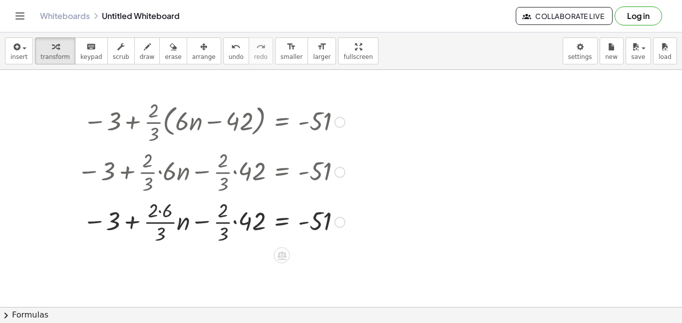
click at [236, 222] on div at bounding box center [211, 221] width 278 height 50
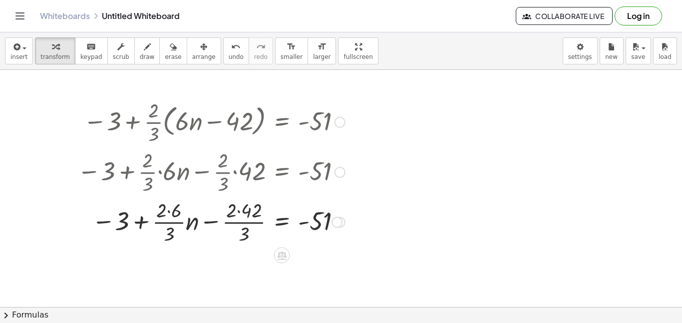
click at [169, 212] on div at bounding box center [211, 221] width 278 height 50
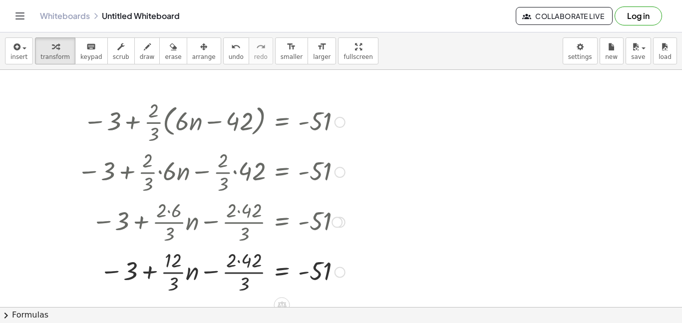
click at [238, 262] on div at bounding box center [211, 271] width 278 height 50
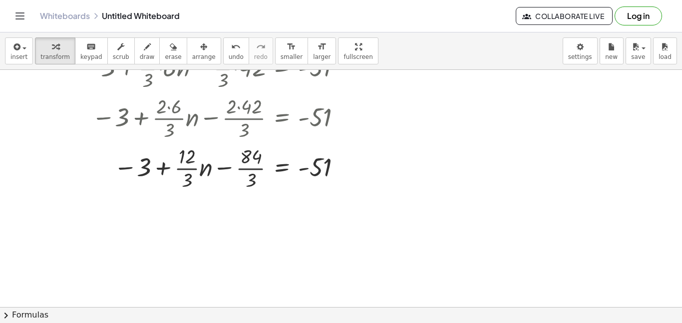
scroll to position [110, 0]
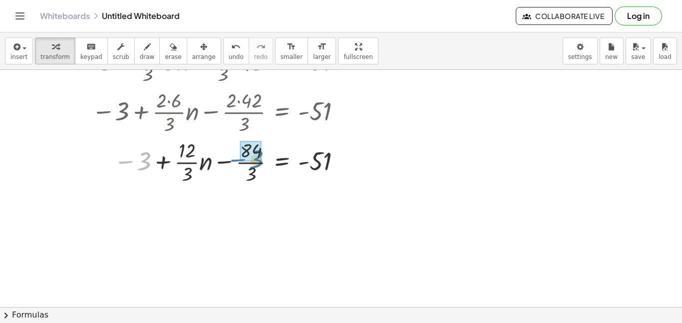
drag, startPoint x: 135, startPoint y: 162, endPoint x: 248, endPoint y: 160, distance: 112.4
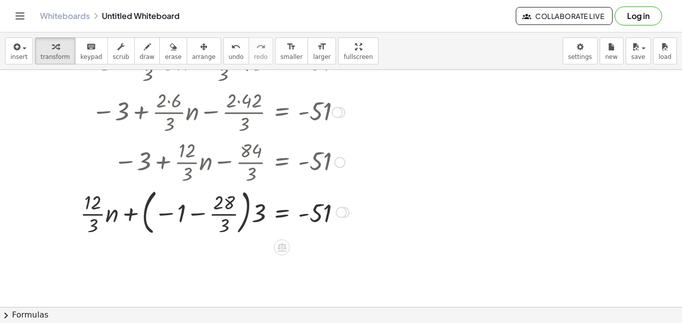
scroll to position [109, 0]
click at [192, 215] on div at bounding box center [213, 212] width 282 height 54
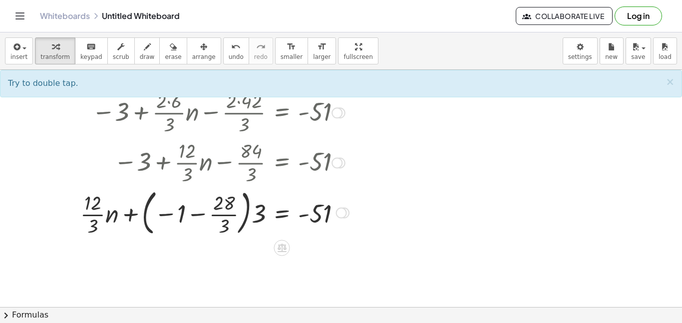
click at [191, 217] on div at bounding box center [213, 212] width 282 height 54
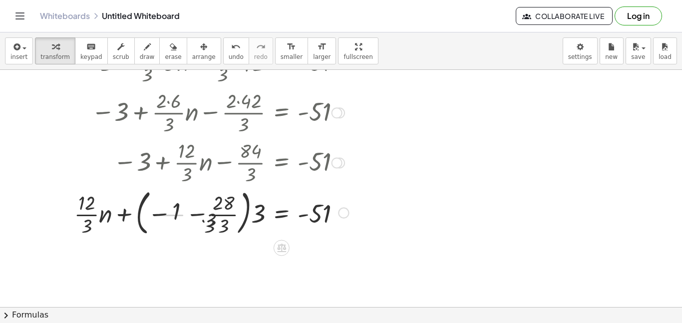
click at [191, 217] on div at bounding box center [204, 212] width 300 height 54
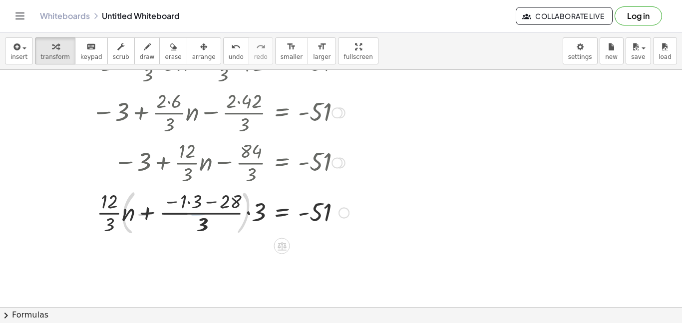
click at [191, 217] on div at bounding box center [213, 212] width 282 height 50
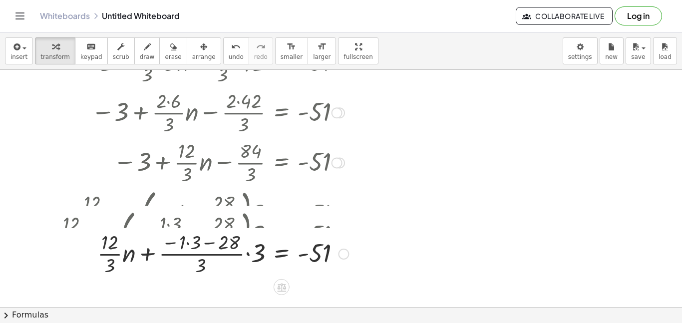
click at [282, 13] on div "− 3 + · · 2 · 3 · ( + · 6 · n − 42 ) = - 51 − 3 + · · 2 · 3 · 6 · n − · · 2 · 3…" at bounding box center [282, 13] width 0 height 0
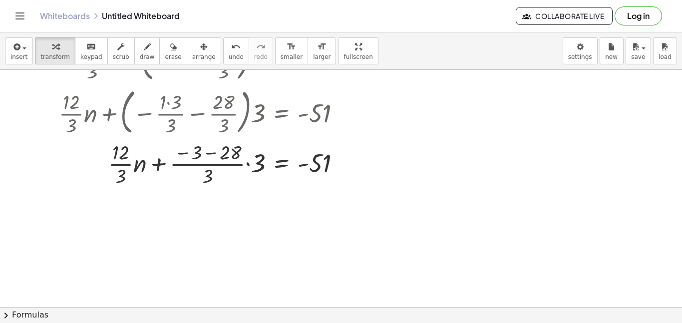
scroll to position [263, 0]
click at [210, 165] on div at bounding box center [204, 164] width 300 height 50
click at [210, 166] on div at bounding box center [204, 164] width 300 height 50
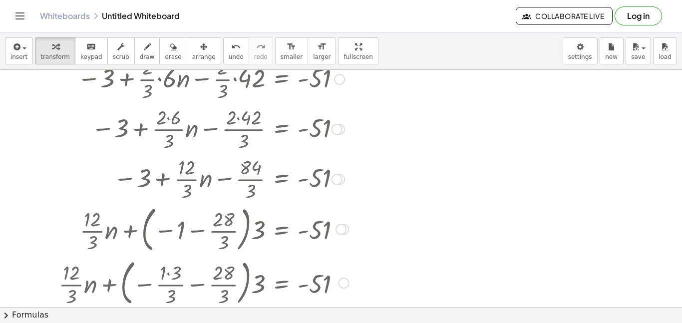
scroll to position [92, 0]
click at [342, 231] on div at bounding box center [341, 230] width 11 height 11
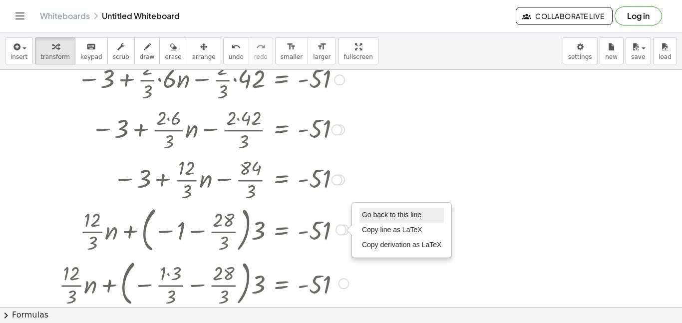
click at [379, 219] on li "Go back to this line" at bounding box center [402, 215] width 85 height 15
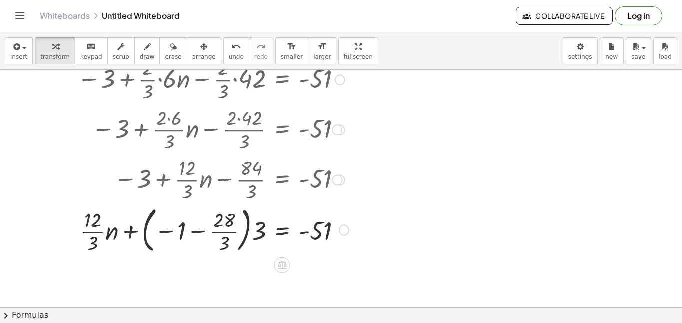
click at [332, 181] on div at bounding box center [337, 179] width 11 height 11
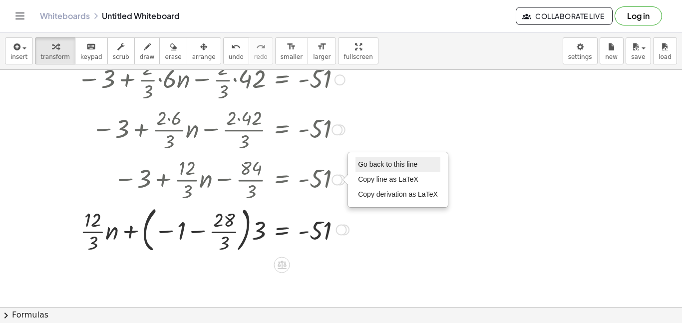
click at [383, 165] on span "Go back to this line" at bounding box center [387, 164] width 59 height 8
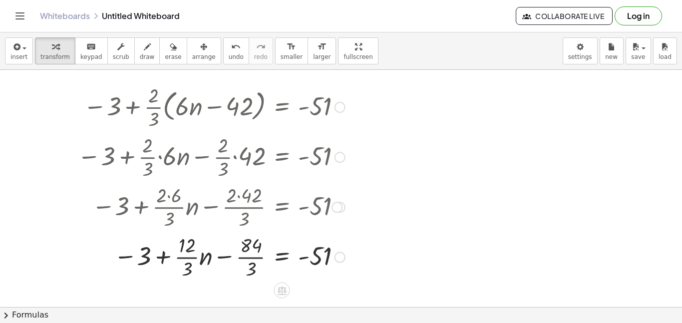
scroll to position [13, 0]
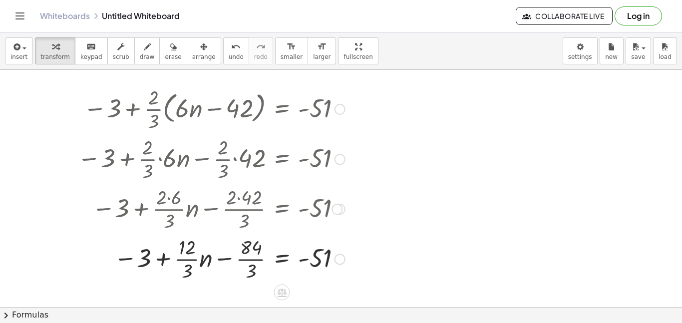
click at [335, 160] on div at bounding box center [340, 159] width 11 height 11
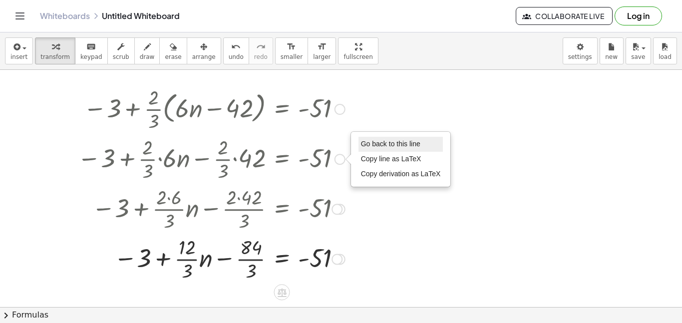
click at [379, 144] on span "Go back to this line" at bounding box center [390, 144] width 59 height 8
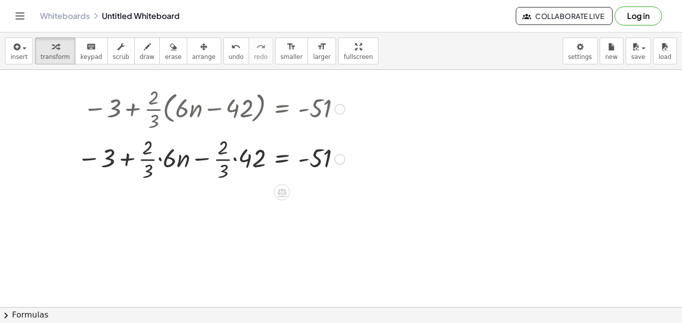
click at [159, 159] on div at bounding box center [211, 158] width 278 height 50
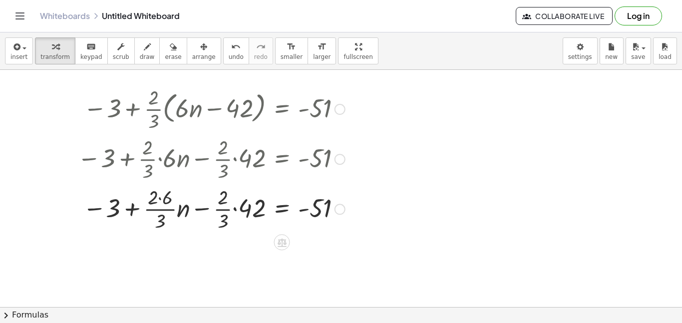
click at [235, 208] on div at bounding box center [211, 208] width 278 height 50
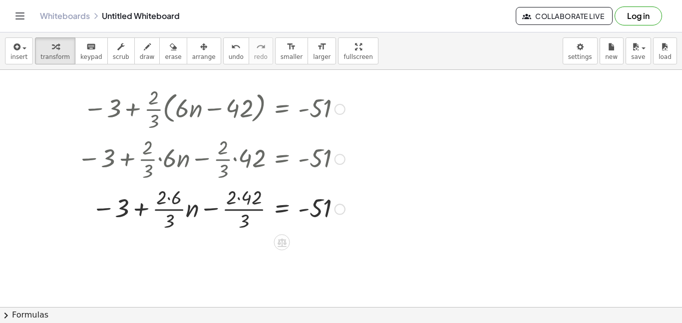
click at [169, 197] on div at bounding box center [211, 208] width 278 height 50
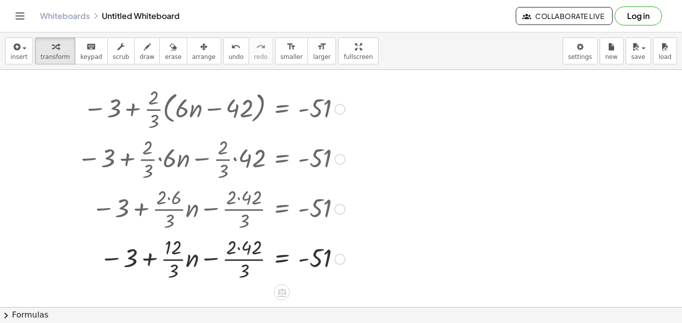
click at [239, 247] on div at bounding box center [211, 258] width 278 height 50
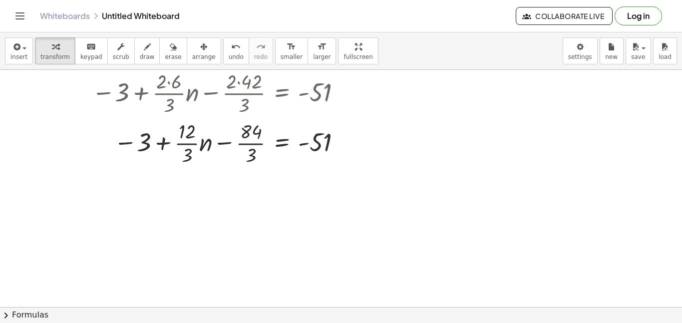
scroll to position [130, 0]
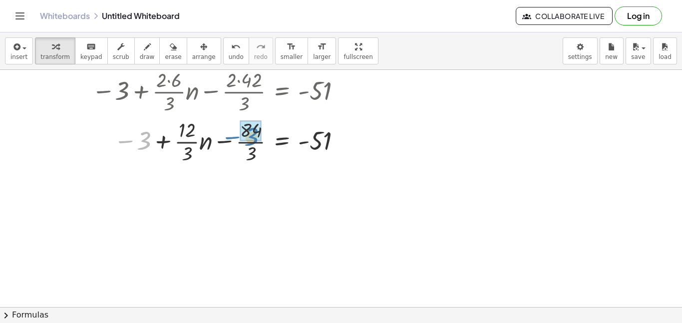
drag, startPoint x: 142, startPoint y: 143, endPoint x: 250, endPoint y: 137, distance: 107.6
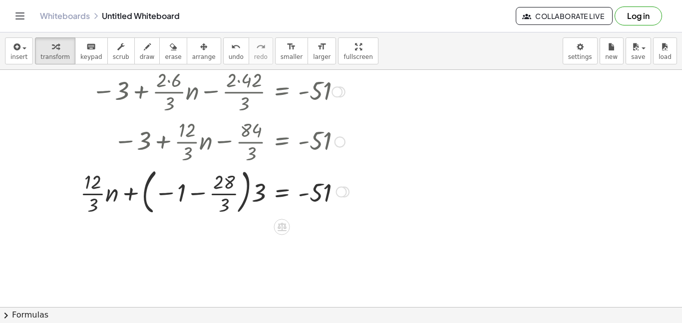
click at [194, 195] on div at bounding box center [213, 191] width 282 height 54
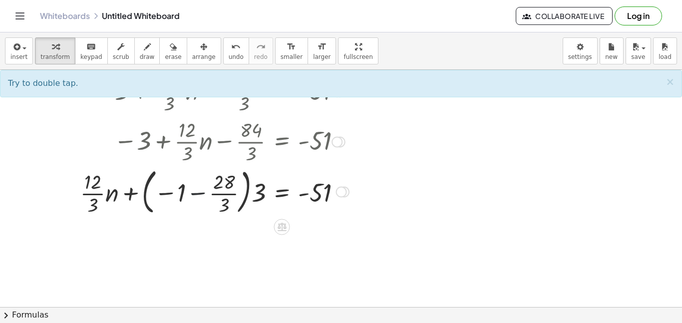
click at [198, 194] on div at bounding box center [213, 191] width 282 height 54
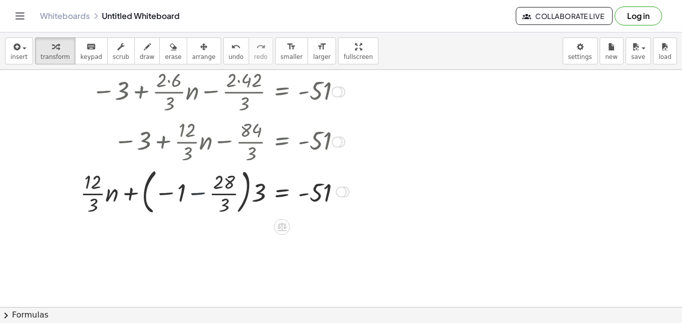
click at [198, 194] on div at bounding box center [213, 191] width 282 height 54
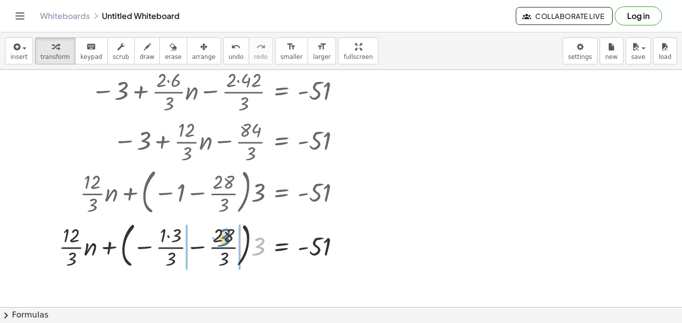
drag, startPoint x: 260, startPoint y: 245, endPoint x: 223, endPoint y: 235, distance: 38.2
click at [223, 235] on div at bounding box center [204, 245] width 300 height 54
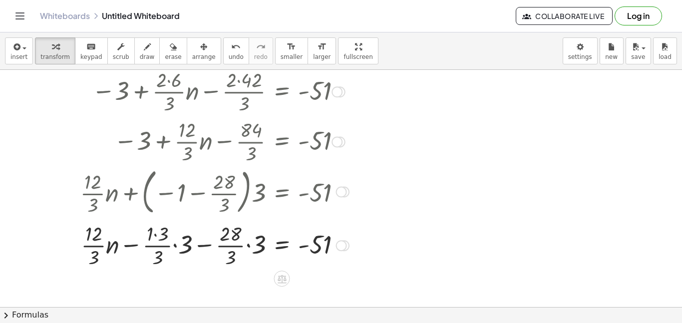
click at [175, 246] on div at bounding box center [213, 245] width 282 height 50
click at [343, 142] on div at bounding box center [337, 141] width 11 height 11
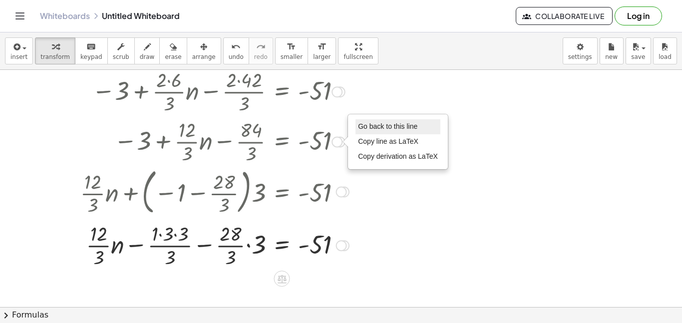
click at [369, 128] on span "Go back to this line" at bounding box center [387, 126] width 59 height 8
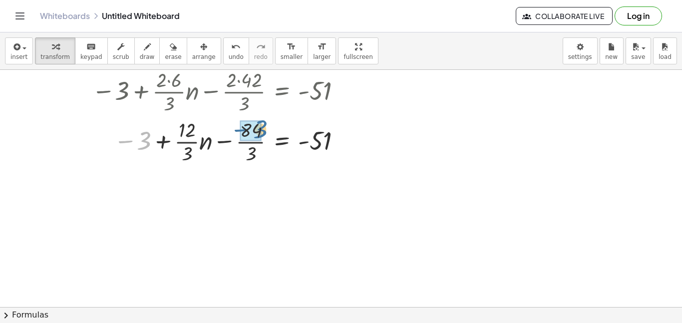
drag, startPoint x: 147, startPoint y: 135, endPoint x: 265, endPoint y: 122, distance: 118.6
click at [265, 122] on div at bounding box center [211, 141] width 278 height 50
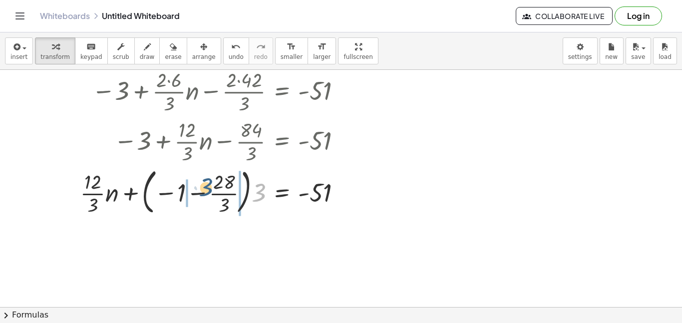
drag, startPoint x: 260, startPoint y: 202, endPoint x: 205, endPoint y: 197, distance: 55.2
click at [205, 197] on div at bounding box center [213, 191] width 282 height 54
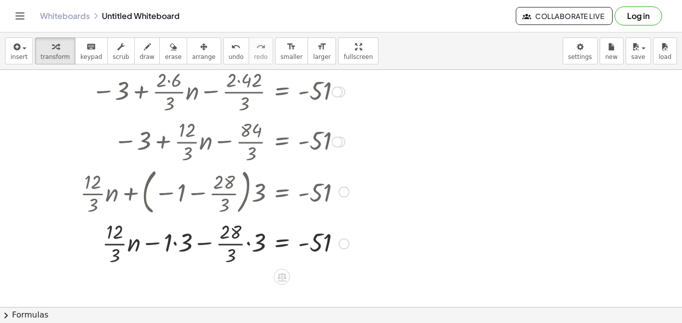
click at [175, 244] on div at bounding box center [213, 243] width 282 height 50
click at [250, 243] on div at bounding box center [213, 243] width 282 height 50
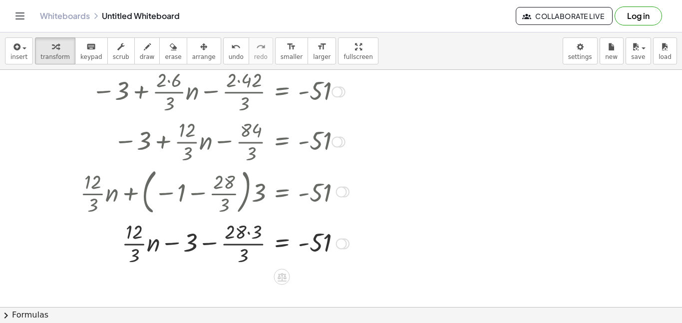
click at [249, 233] on div at bounding box center [213, 243] width 282 height 50
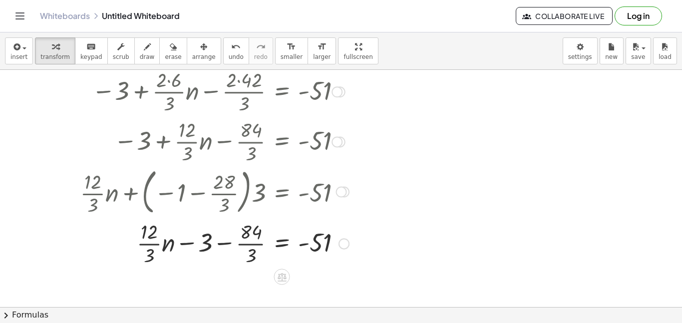
click at [230, 240] on div at bounding box center [213, 243] width 282 height 50
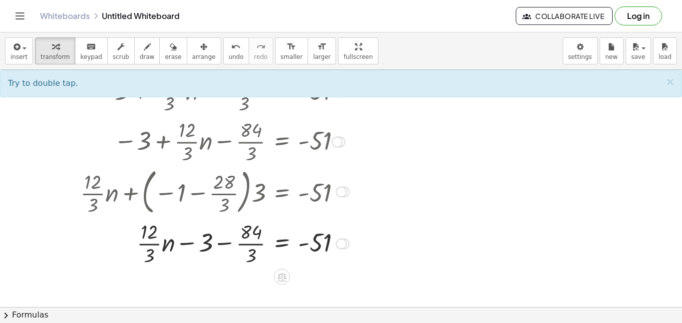
click at [225, 245] on div at bounding box center [213, 243] width 282 height 50
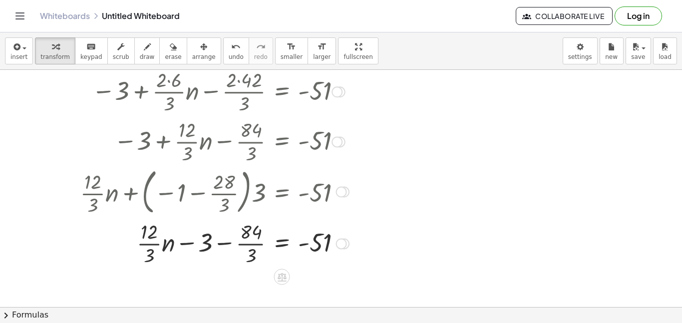
click at [225, 245] on div at bounding box center [213, 243] width 282 height 50
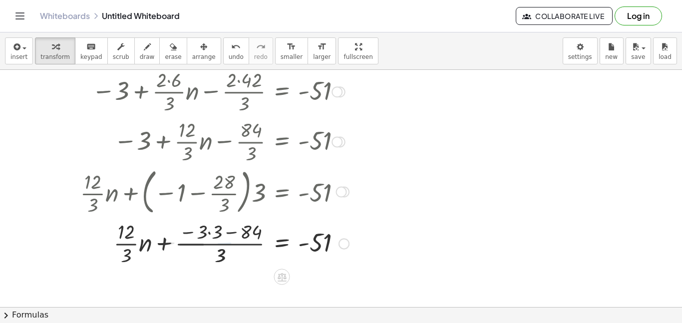
click at [225, 244] on div at bounding box center [213, 243] width 282 height 50
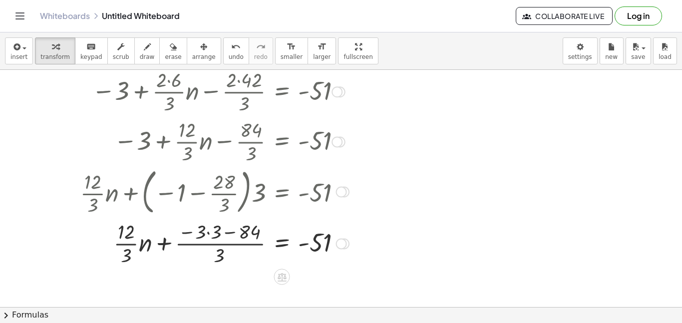
click at [225, 244] on div at bounding box center [213, 243] width 282 height 50
click at [209, 231] on div at bounding box center [213, 243] width 282 height 50
click at [228, 232] on div at bounding box center [213, 243] width 282 height 50
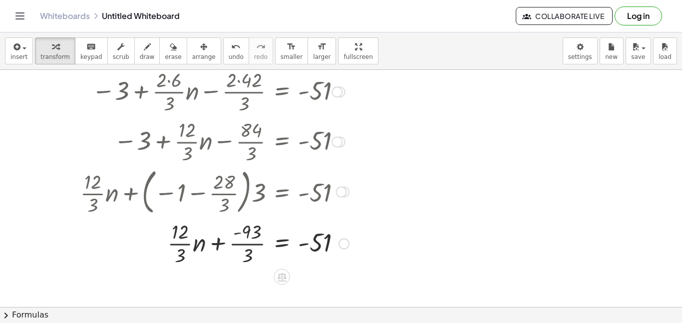
click at [236, 235] on div at bounding box center [213, 243] width 282 height 50
drag, startPoint x: 253, startPoint y: 234, endPoint x: 337, endPoint y: 263, distance: 89.3
click at [337, 263] on div at bounding box center [213, 243] width 282 height 50
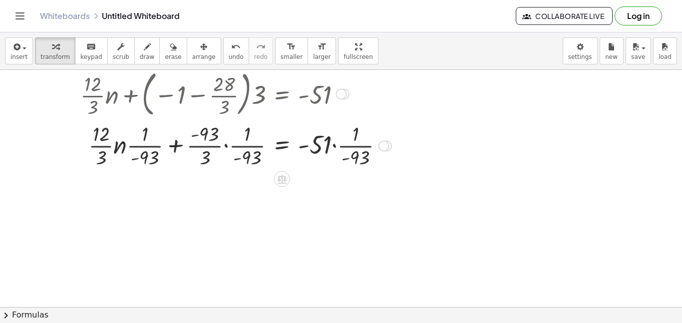
scroll to position [237, 0]
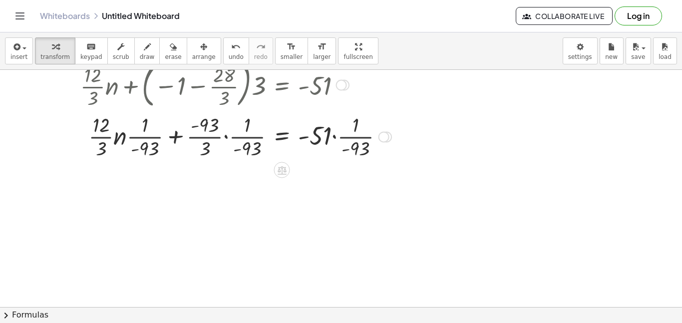
click at [229, 137] on div at bounding box center [234, 136] width 324 height 50
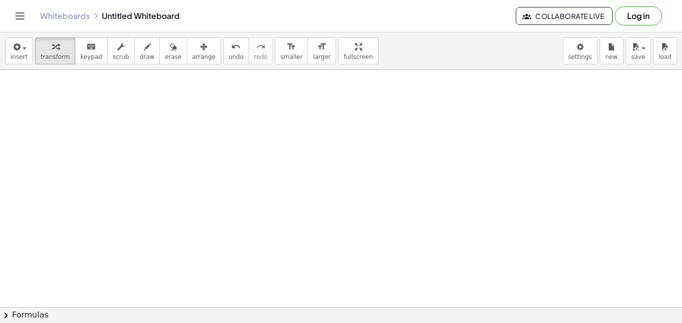
scroll to position [949, 0]
click at [134, 51] on button "draw" at bounding box center [147, 50] width 26 height 27
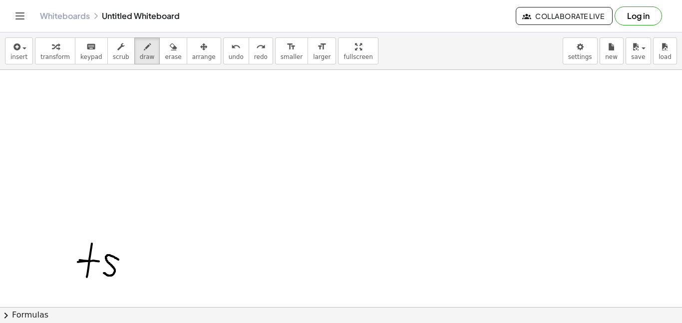
drag, startPoint x: 118, startPoint y: 260, endPoint x: 104, endPoint y: 273, distance: 19.8
drag, startPoint x: 154, startPoint y: 250, endPoint x: 154, endPoint y: 264, distance: 14.5
drag, startPoint x: 166, startPoint y: 274, endPoint x: 192, endPoint y: 274, distance: 25.5
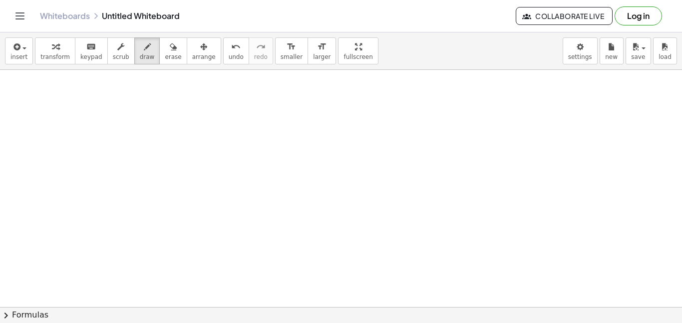
scroll to position [492, 0]
drag, startPoint x: 196, startPoint y: 260, endPoint x: 200, endPoint y: 286, distance: 26.2
click at [200, 286] on div at bounding box center [341, 290] width 682 height 1424
drag, startPoint x: 201, startPoint y: 273, endPoint x: 200, endPoint y: 286, distance: 13.5
click at [200, 286] on div at bounding box center [341, 290] width 682 height 1424
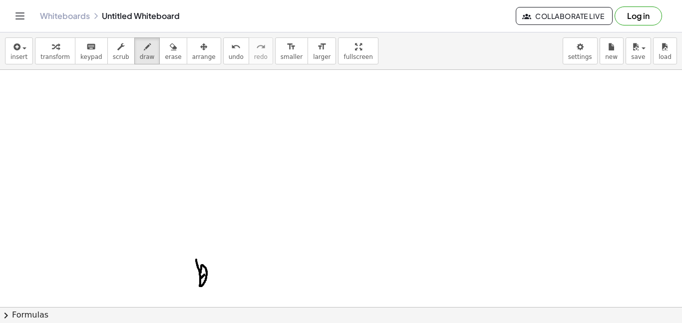
click at [204, 275] on div at bounding box center [341, 290] width 682 height 1424
click at [194, 253] on div at bounding box center [341, 290] width 682 height 1424
click at [191, 250] on div at bounding box center [341, 290] width 682 height 1424
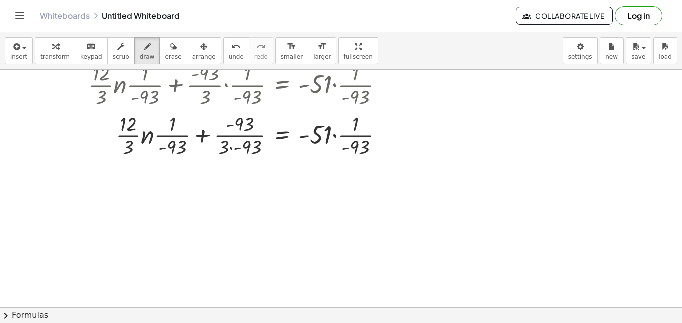
scroll to position [288, 0]
